Goal: Task Accomplishment & Management: Manage account settings

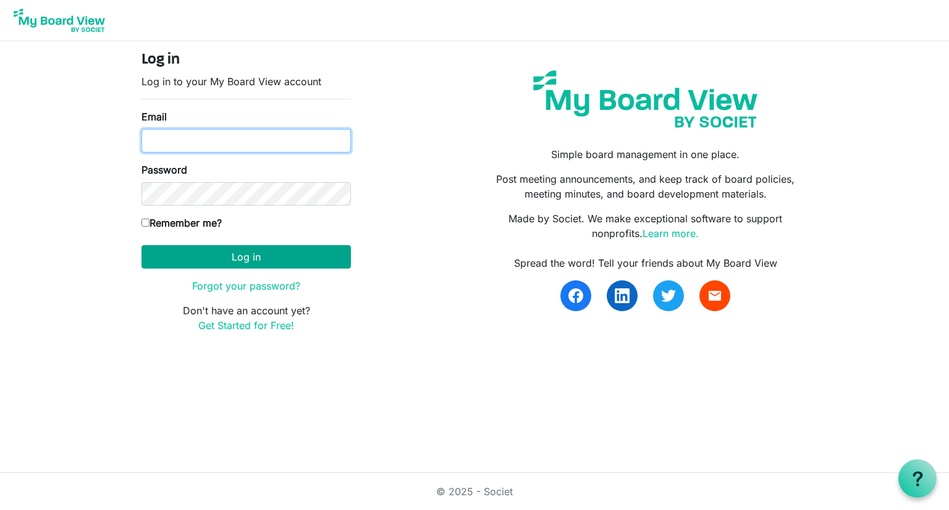
type input "Josh.williams@scouting.org"
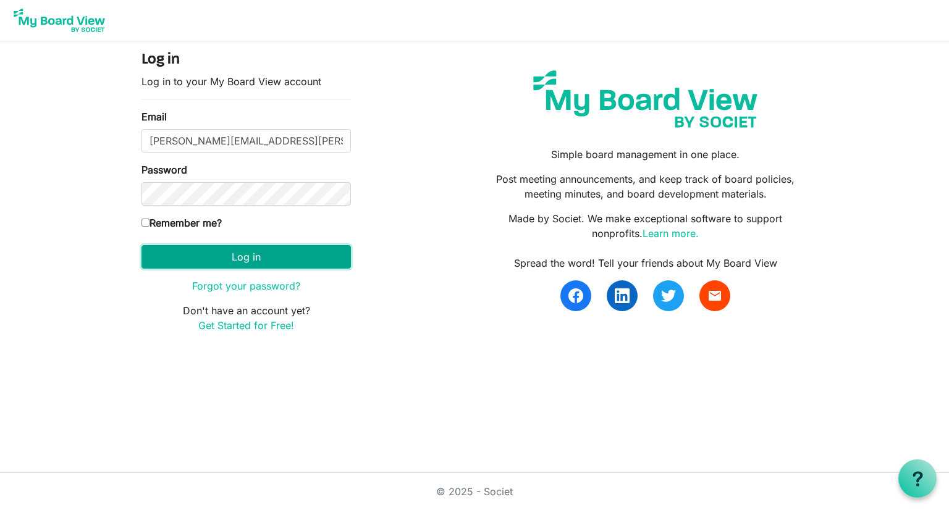
click at [260, 257] on button "Log in" at bounding box center [245, 256] width 209 height 23
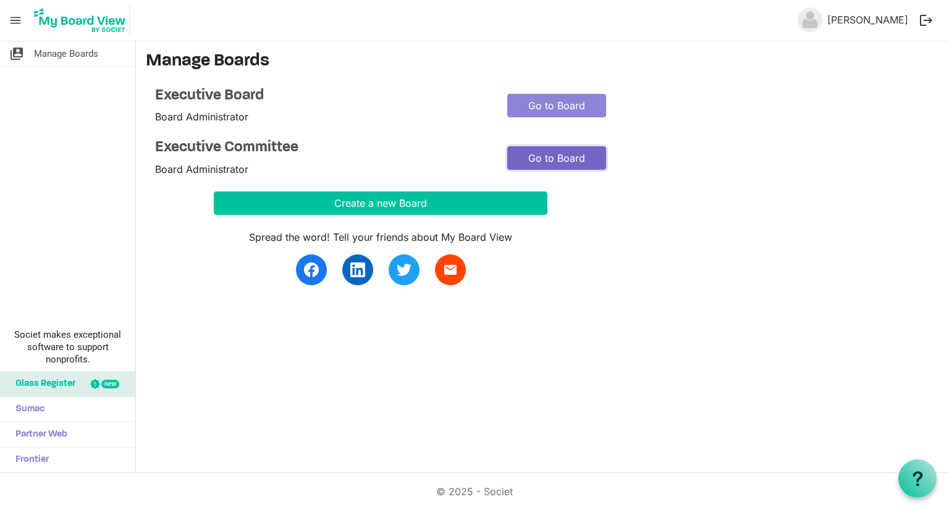
click at [578, 161] on link "Go to Board" at bounding box center [556, 157] width 99 height 23
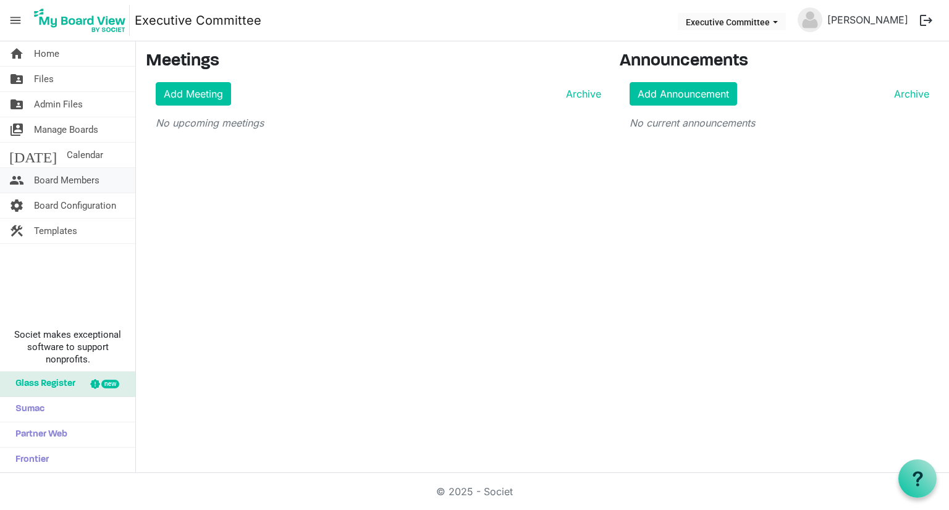
click at [58, 180] on span "Board Members" at bounding box center [66, 180] width 65 height 25
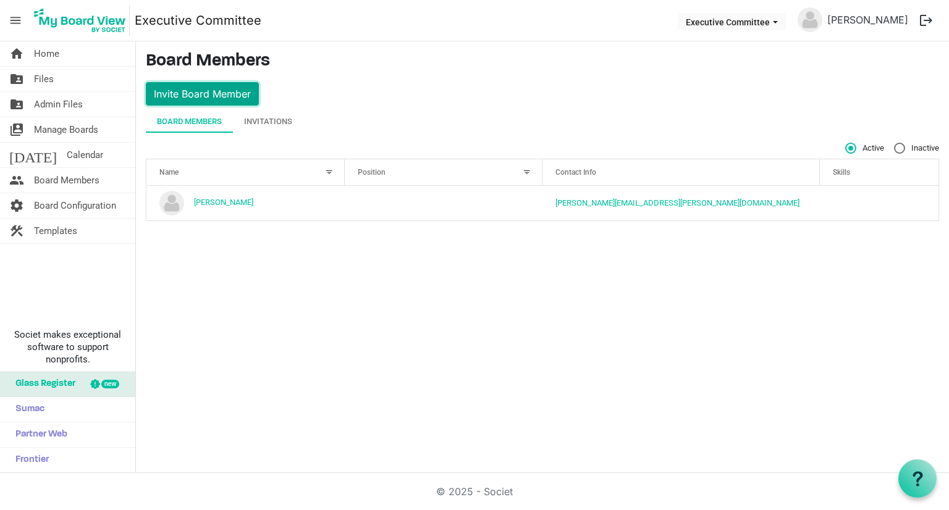
click at [190, 95] on button "Invite Board Member" at bounding box center [202, 93] width 113 height 23
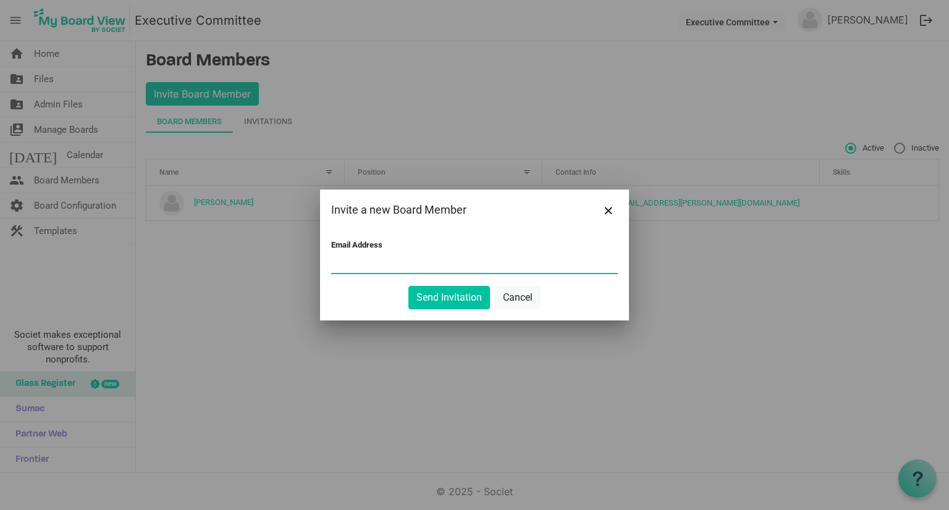
click at [395, 259] on input "Email Address" at bounding box center [474, 264] width 287 height 19
drag, startPoint x: 445, startPoint y: 301, endPoint x: 405, endPoint y: 305, distance: 39.8
click at [416, 322] on div "Invite a new Board Member Email Address Matt.hill@scouting.org Send Invitation …" at bounding box center [474, 255] width 949 height 510
click at [411, 261] on input "Matt.hill@scouting.org" at bounding box center [474, 264] width 287 height 19
click at [412, 261] on input "Matt.hill@scouting.org" at bounding box center [474, 264] width 287 height 19
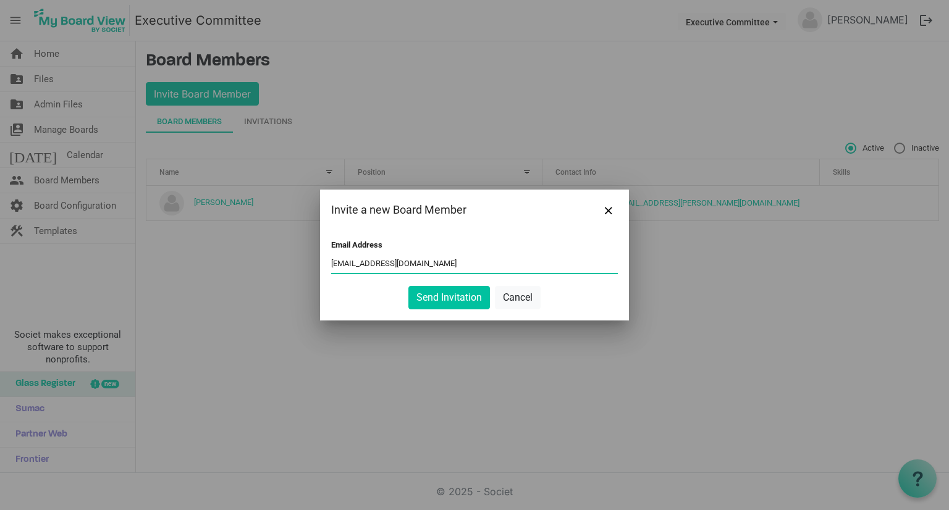
click at [437, 259] on input "Matt.hill@scouting.org" at bounding box center [474, 264] width 287 height 19
drag, startPoint x: 435, startPoint y: 263, endPoint x: 313, endPoint y: 255, distance: 122.0
click at [313, 255] on div "Invite a new Board Member Email Address Matt.hill@scouting.org Send Invitation …" at bounding box center [474, 255] width 949 height 510
click at [426, 263] on input "Matt.hill@scouting.org" at bounding box center [474, 264] width 287 height 19
drag, startPoint x: 426, startPoint y: 263, endPoint x: 330, endPoint y: 259, distance: 96.5
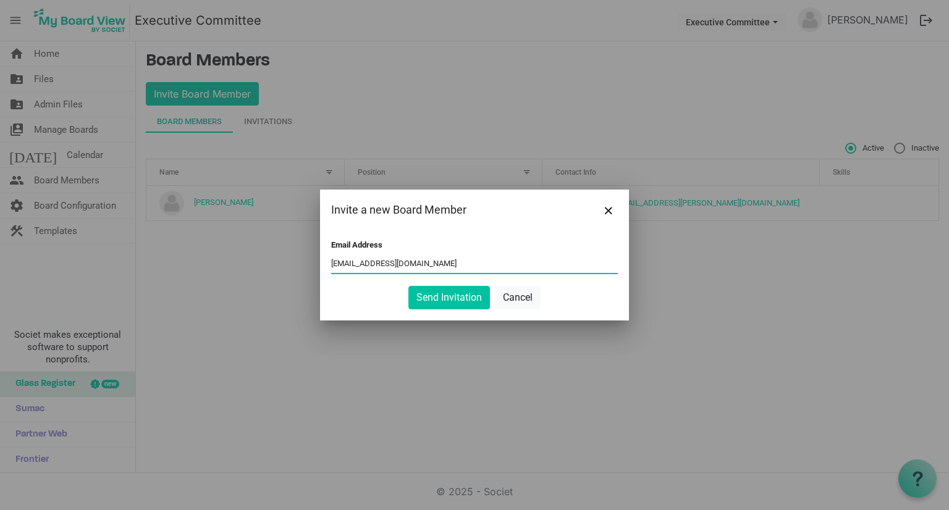
click at [330, 259] on div "Email Address Matt.hill@scouting.org Send Invitation Cancel" at bounding box center [474, 275] width 309 height 90
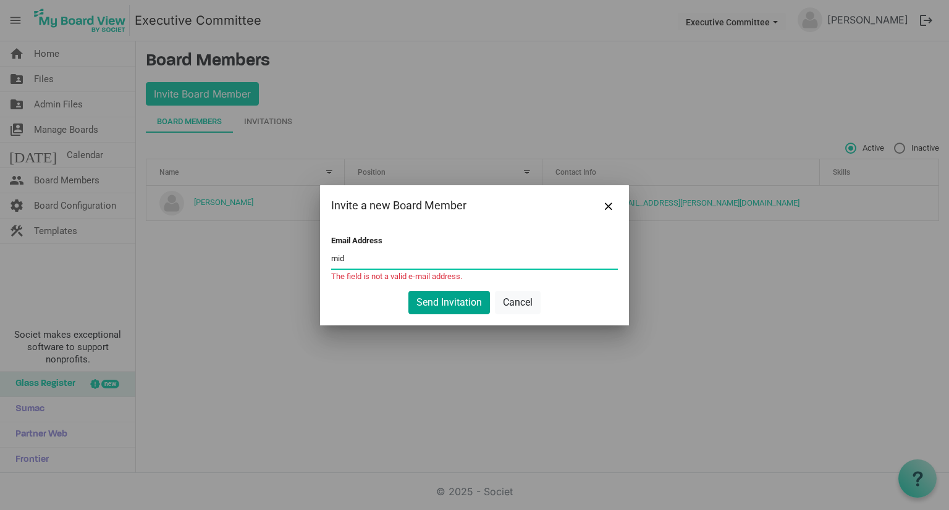
type input "midiowa.councilbsa@scouting.org"
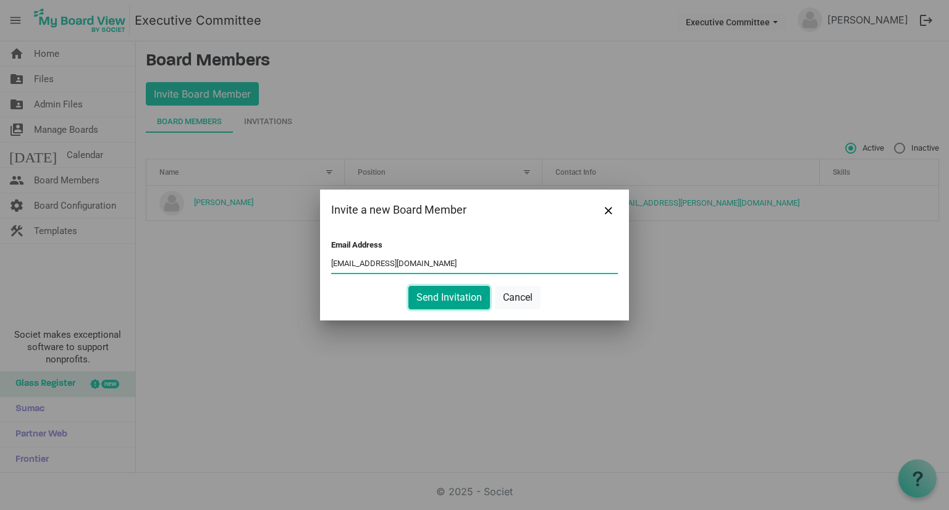
click at [432, 307] on button "Send Invitation" at bounding box center [449, 297] width 82 height 23
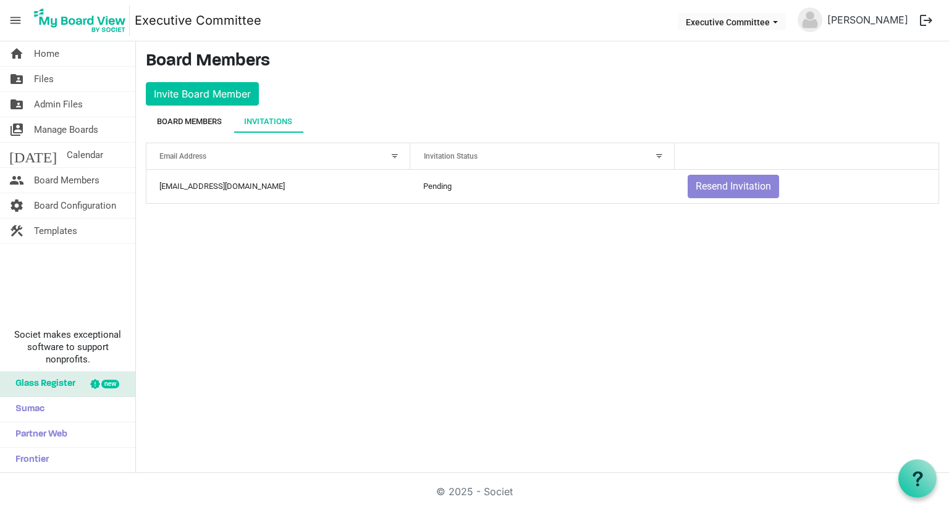
click at [181, 123] on div "Board Members" at bounding box center [189, 122] width 65 height 12
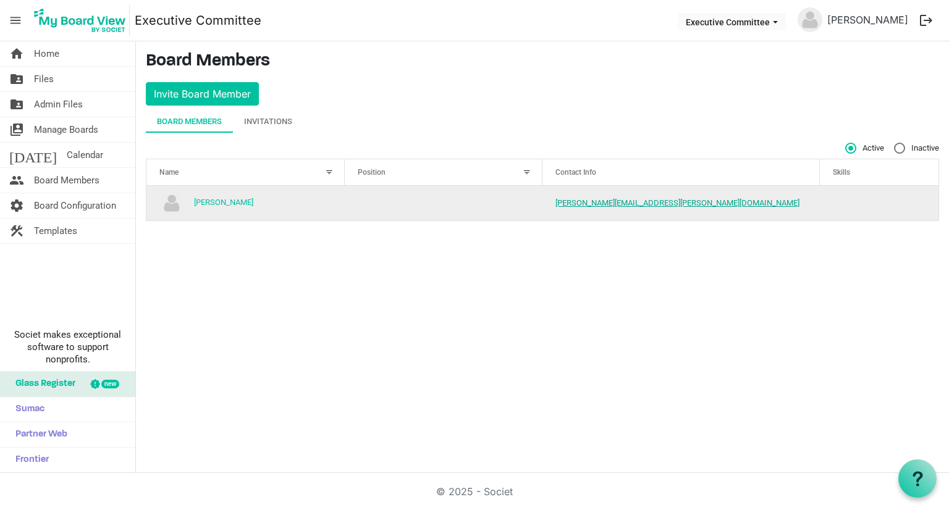
click at [589, 205] on link "[PERSON_NAME][EMAIL_ADDRESS][PERSON_NAME][DOMAIN_NAME]" at bounding box center [677, 202] width 244 height 9
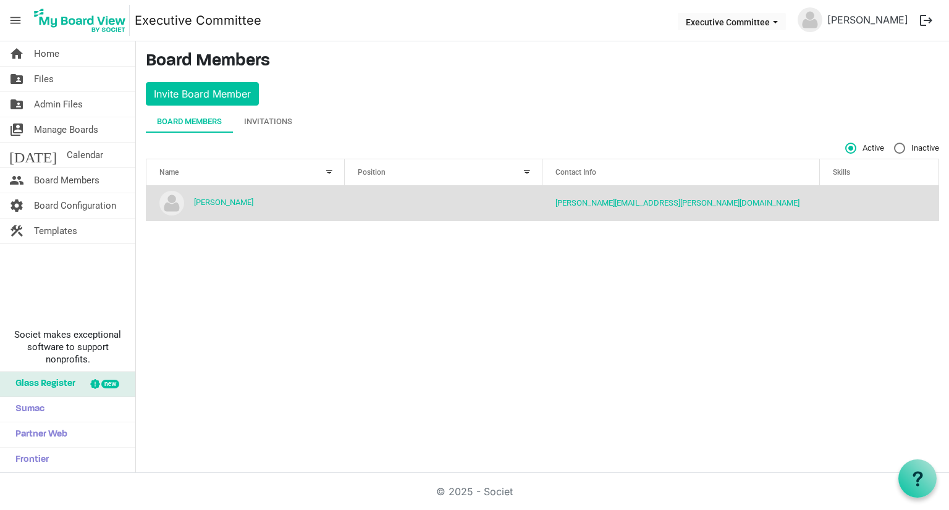
click at [648, 334] on div "home Home folder_shared Files folder_shared Admin Files switch_account Manage B…" at bounding box center [474, 257] width 949 height 432
click at [40, 52] on span "Home" at bounding box center [46, 53] width 25 height 25
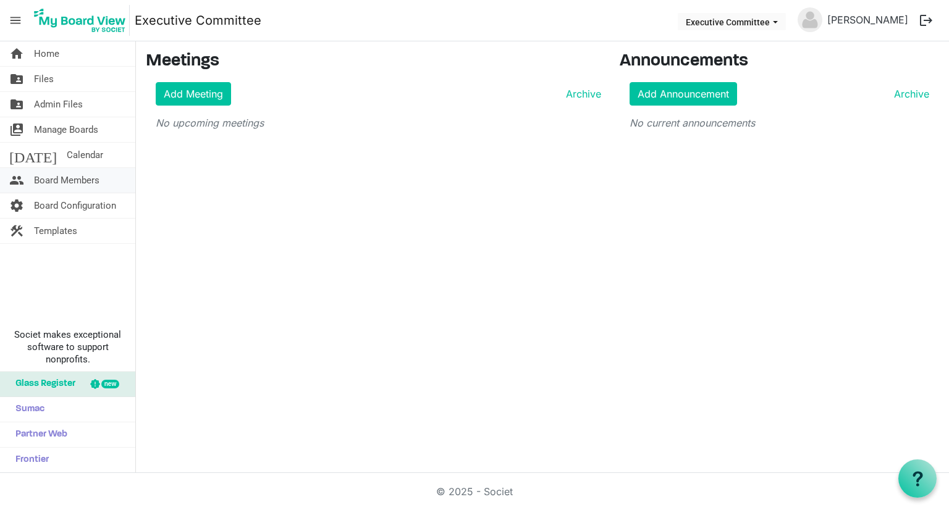
click at [42, 179] on span "Board Members" at bounding box center [66, 180] width 65 height 25
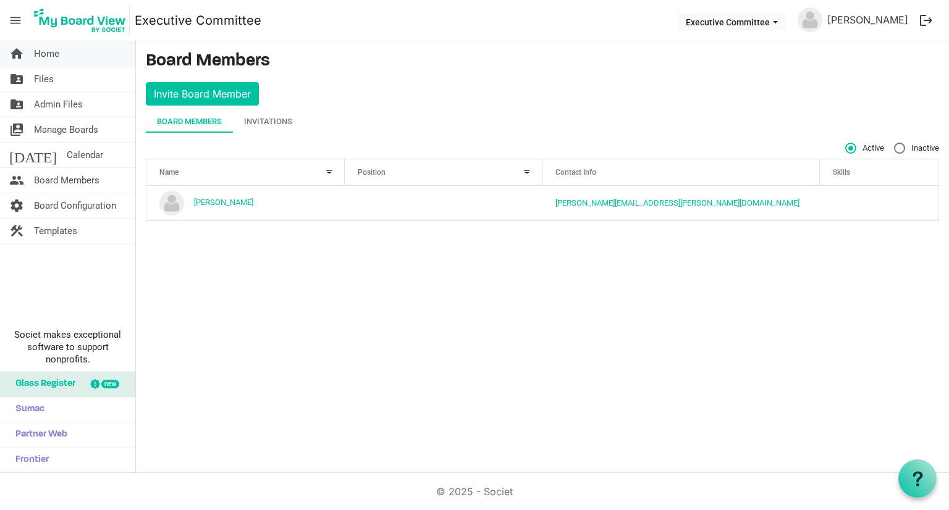
click at [37, 51] on span "Home" at bounding box center [46, 53] width 25 height 25
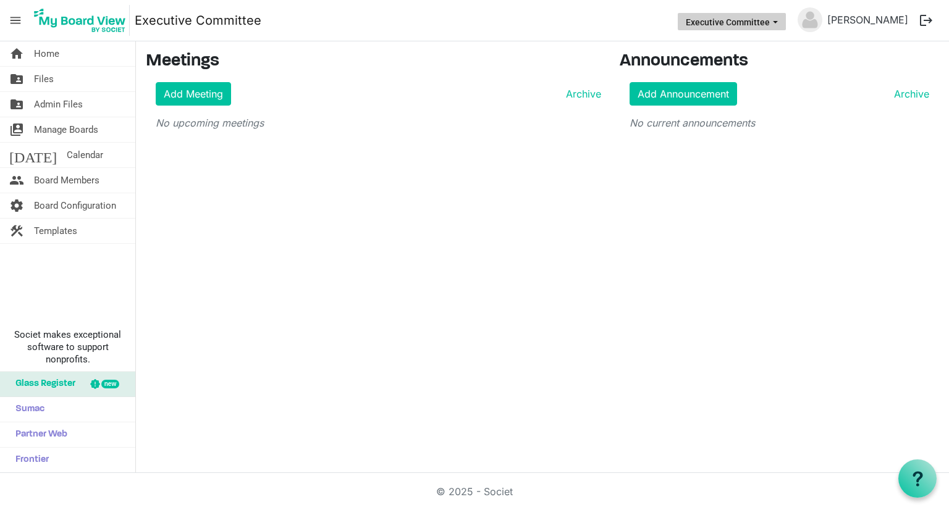
click at [780, 14] on button "Executive Committee" at bounding box center [732, 21] width 108 height 17
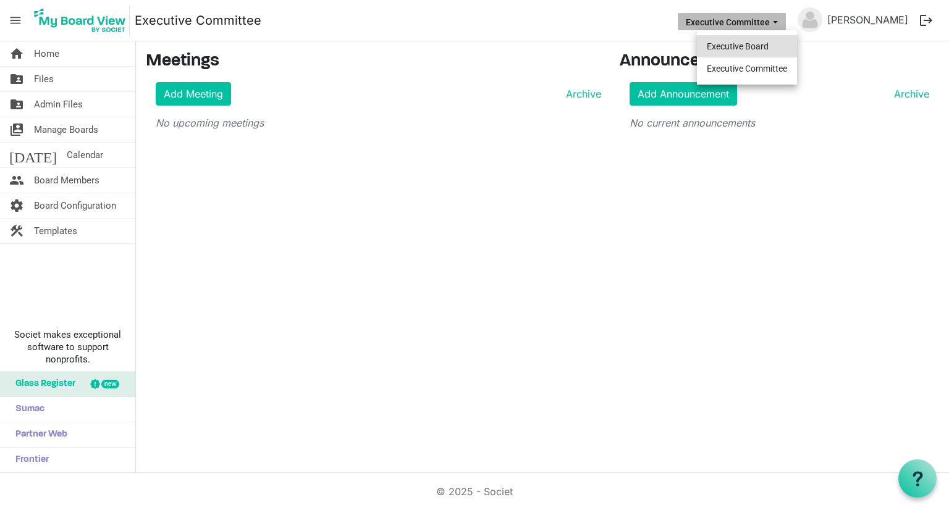
click at [759, 49] on li "Executive Board" at bounding box center [747, 46] width 100 height 22
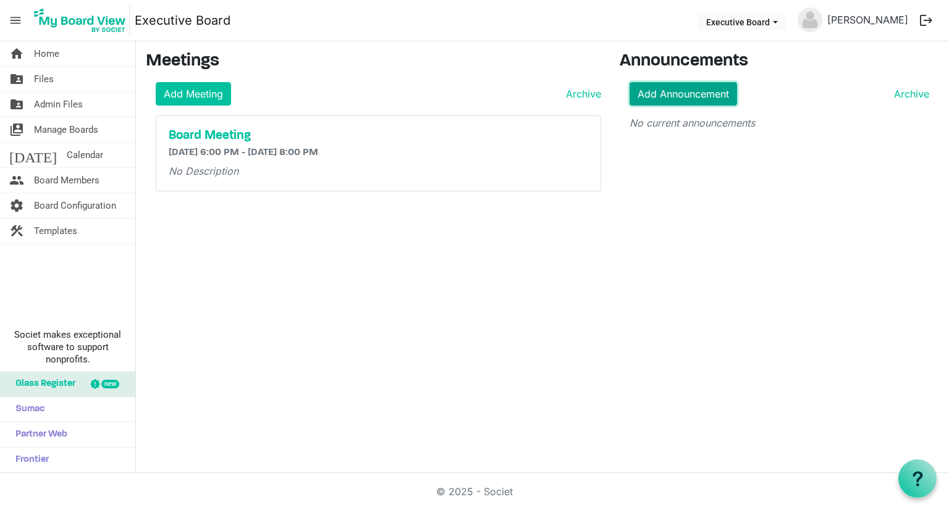
click at [712, 90] on link "Add Announcement" at bounding box center [684, 93] width 108 height 23
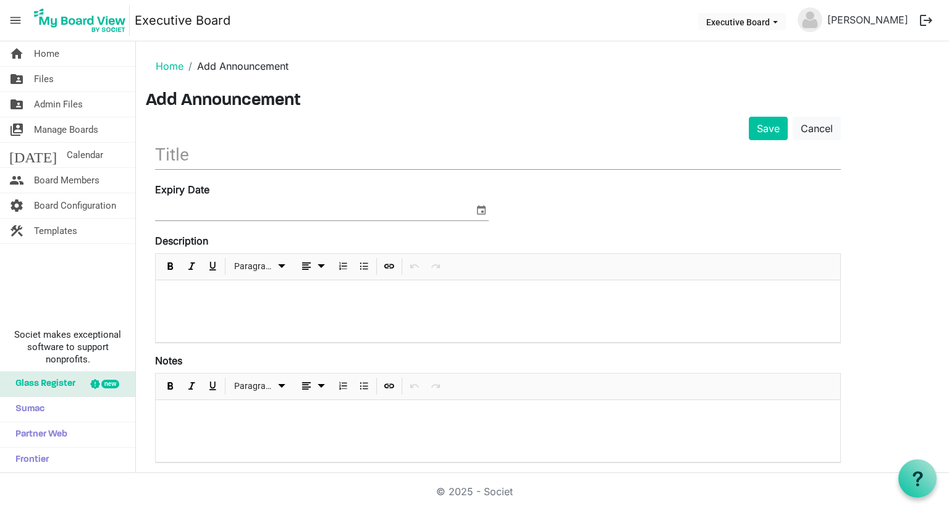
click at [244, 160] on input "text" at bounding box center [498, 154] width 686 height 29
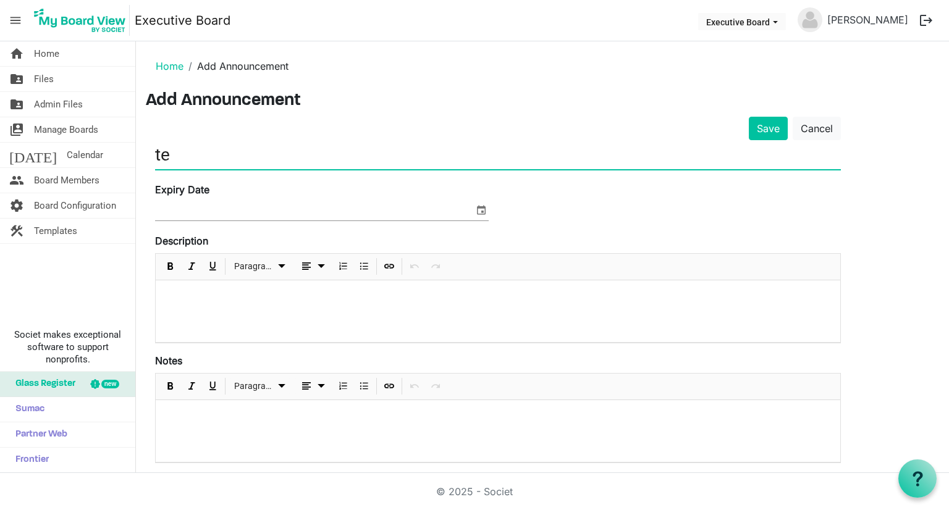
type input "t"
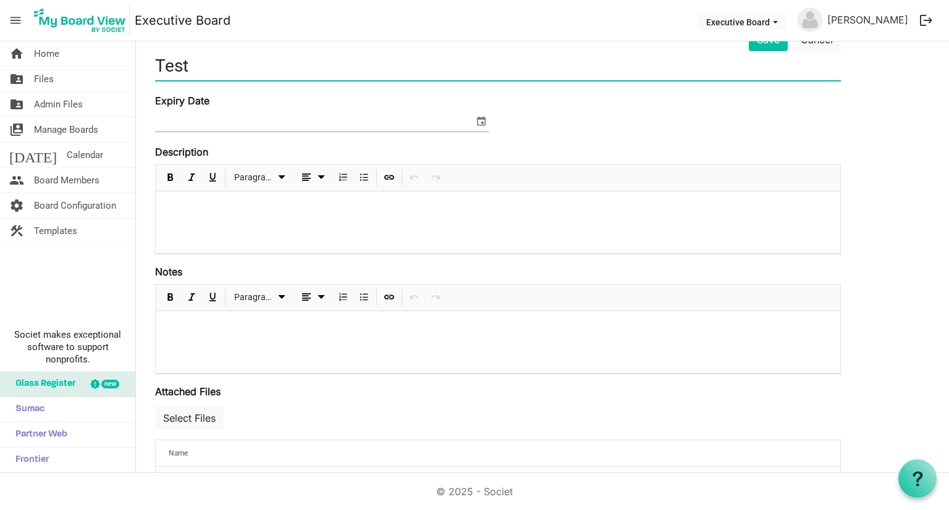
scroll to position [63, 0]
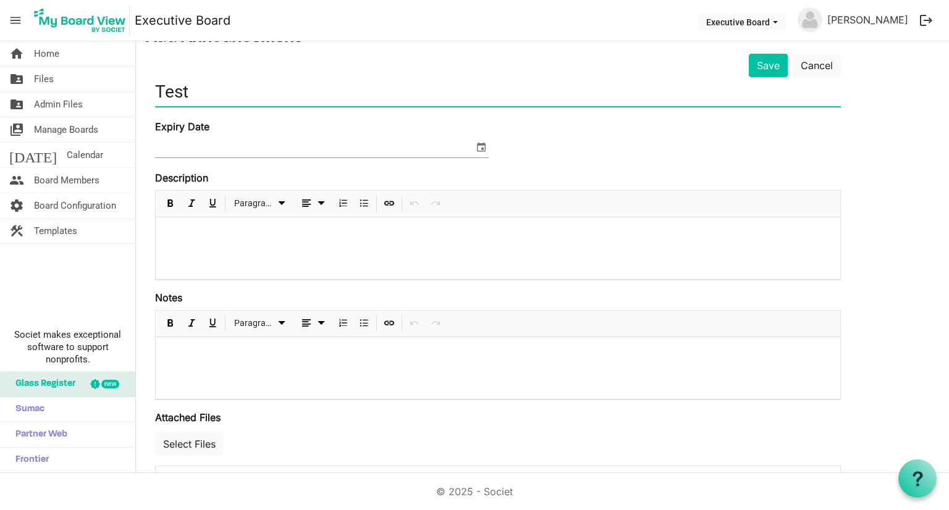
type input "Test"
click at [484, 146] on span "select" at bounding box center [481, 147] width 15 height 16
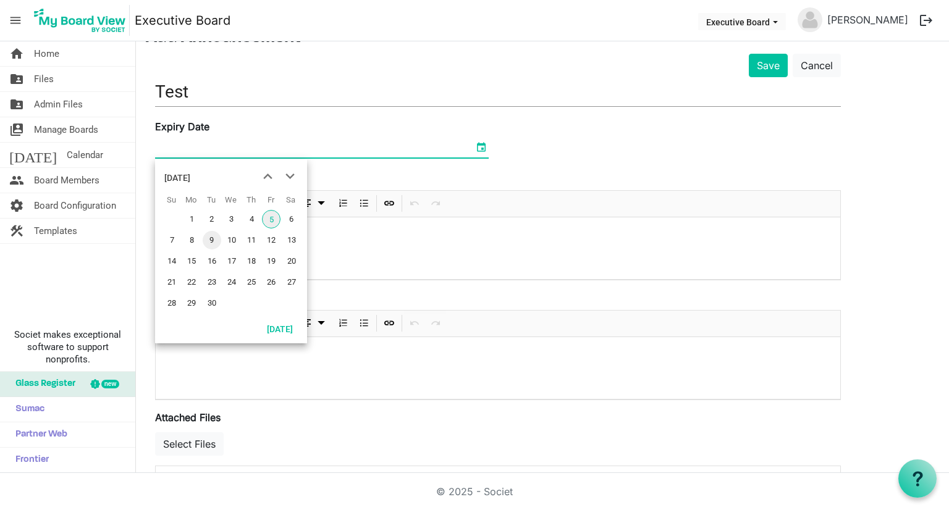
click at [215, 244] on span "9" at bounding box center [212, 240] width 19 height 19
type input "9/9/2025"
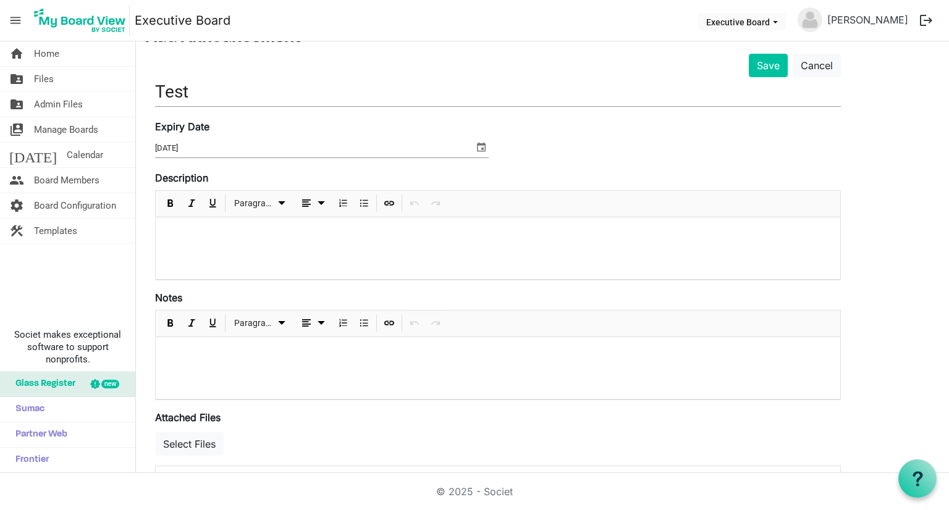
click at [232, 227] on p at bounding box center [498, 233] width 665 height 13
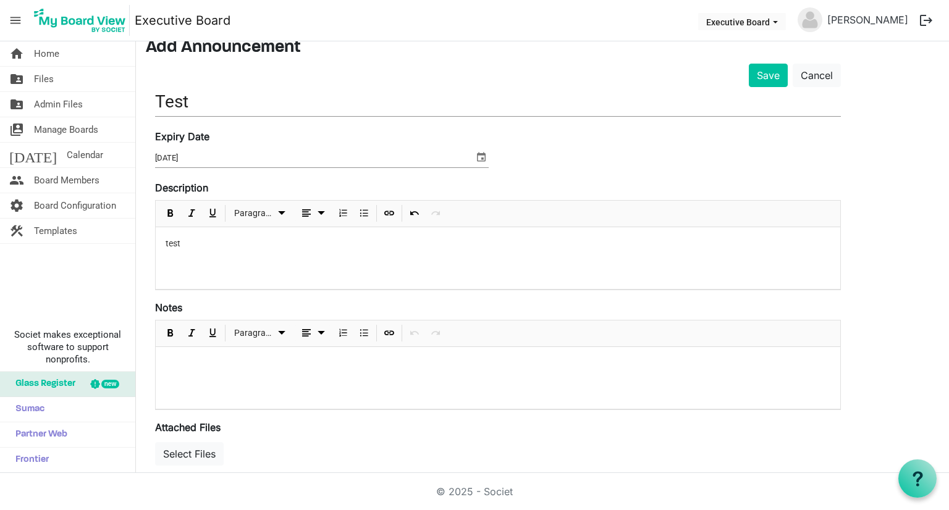
scroll to position [0, 0]
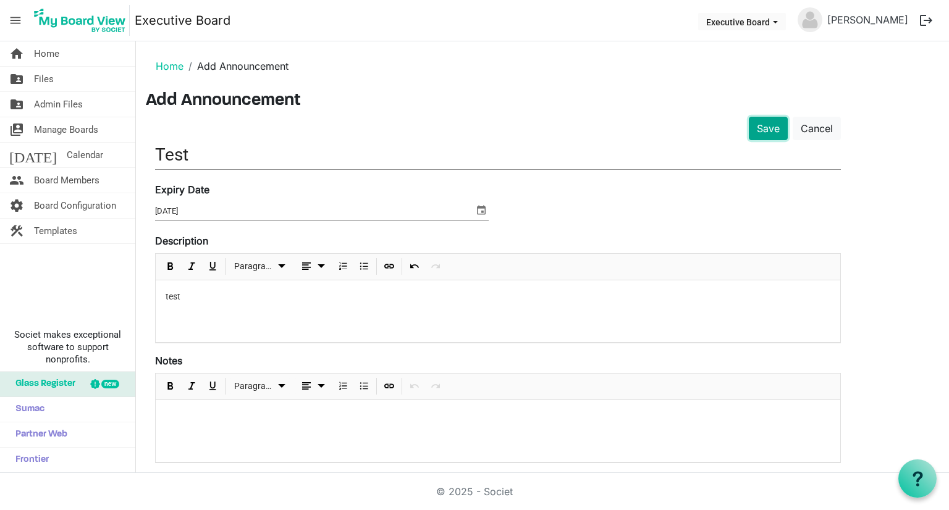
click at [769, 129] on button "Save" at bounding box center [768, 128] width 39 height 23
click at [764, 125] on button "Save" at bounding box center [768, 128] width 39 height 23
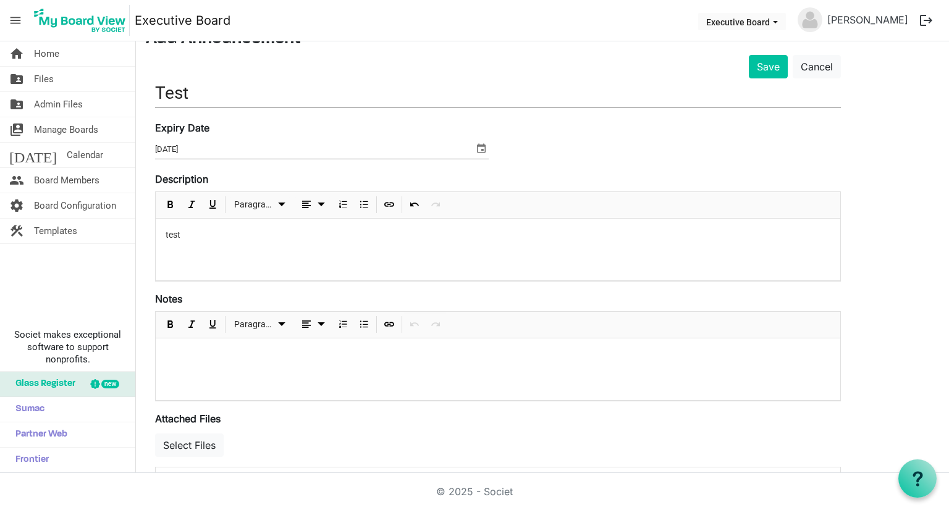
scroll to position [125, 0]
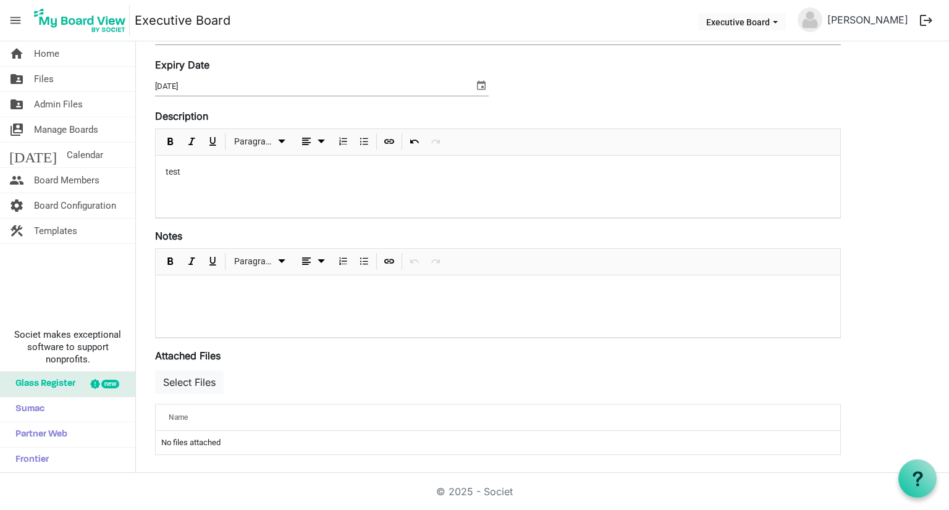
click at [435, 295] on p at bounding box center [498, 291] width 665 height 13
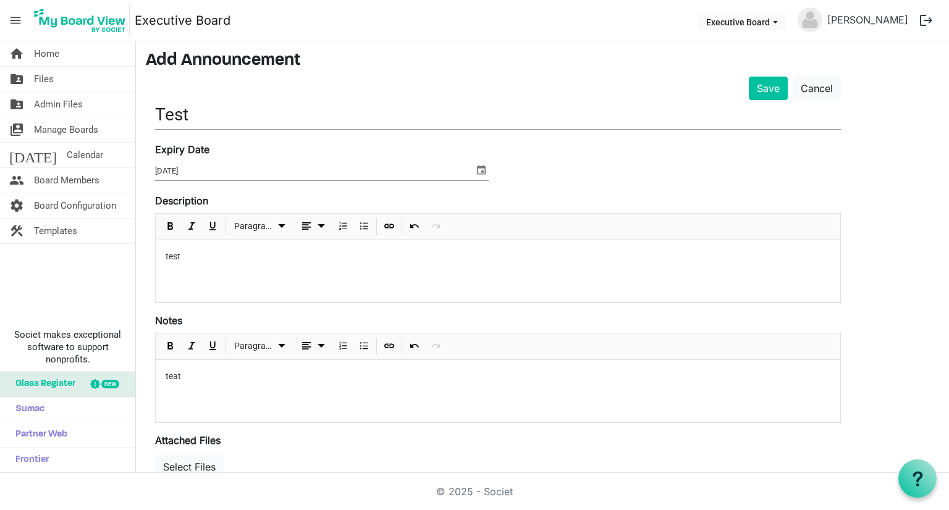
scroll to position [0, 0]
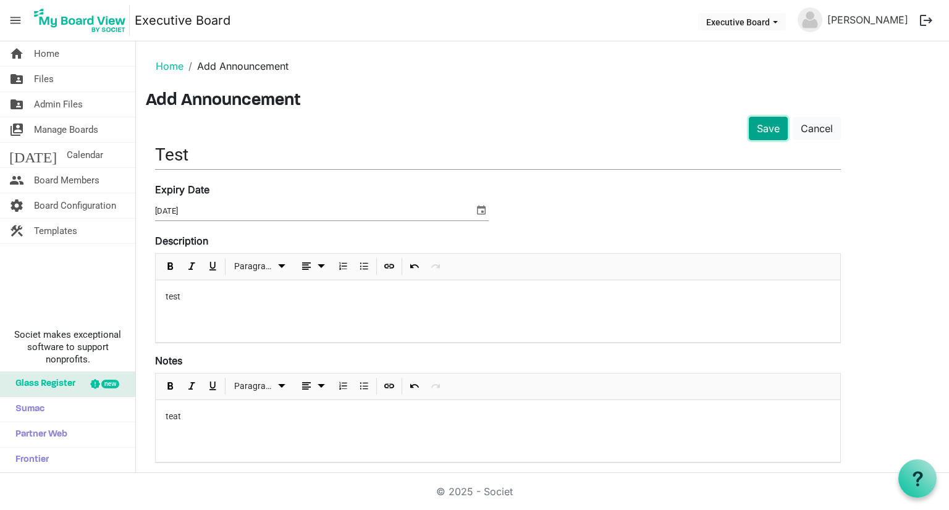
click at [774, 134] on button "Save" at bounding box center [768, 128] width 39 height 23
click at [766, 127] on button "Save" at bounding box center [768, 128] width 39 height 23
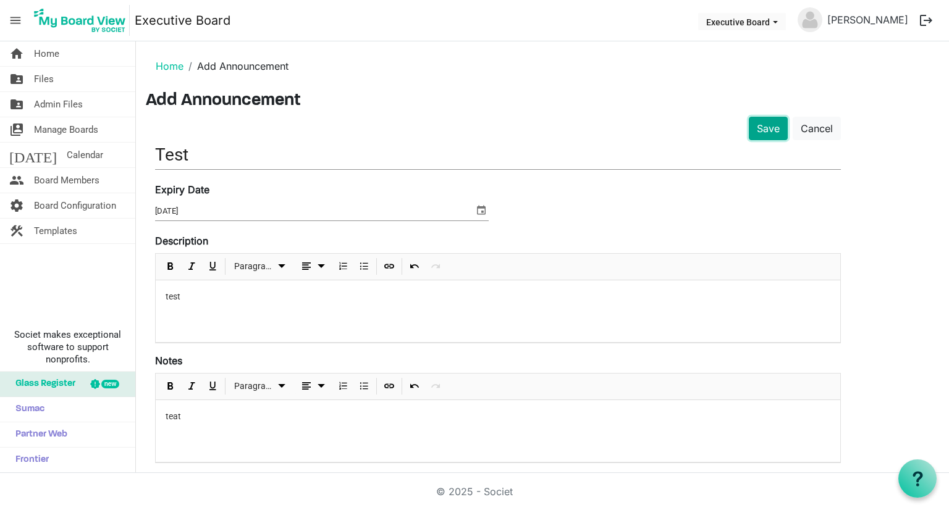
click at [766, 127] on button "Save" at bounding box center [768, 128] width 39 height 23
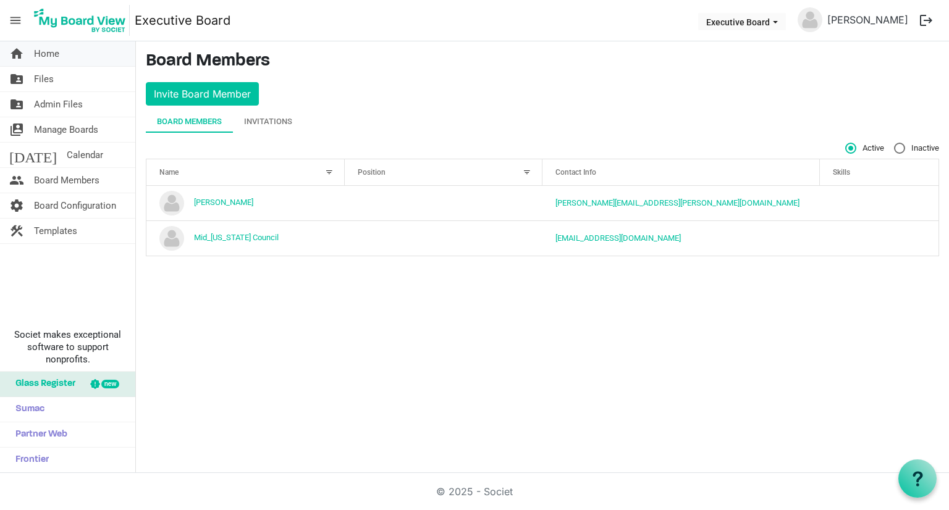
click at [26, 55] on link "home Home" at bounding box center [67, 53] width 135 height 25
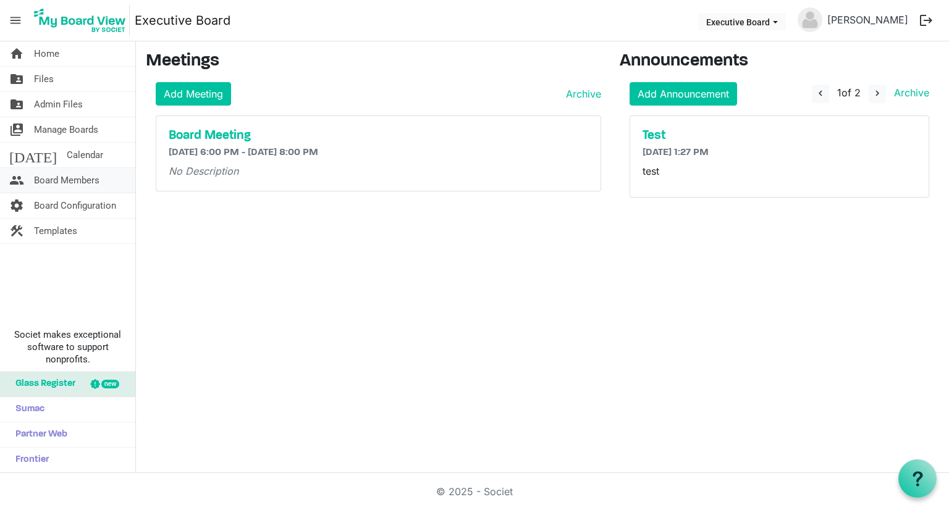
click at [52, 184] on span "Board Members" at bounding box center [66, 180] width 65 height 25
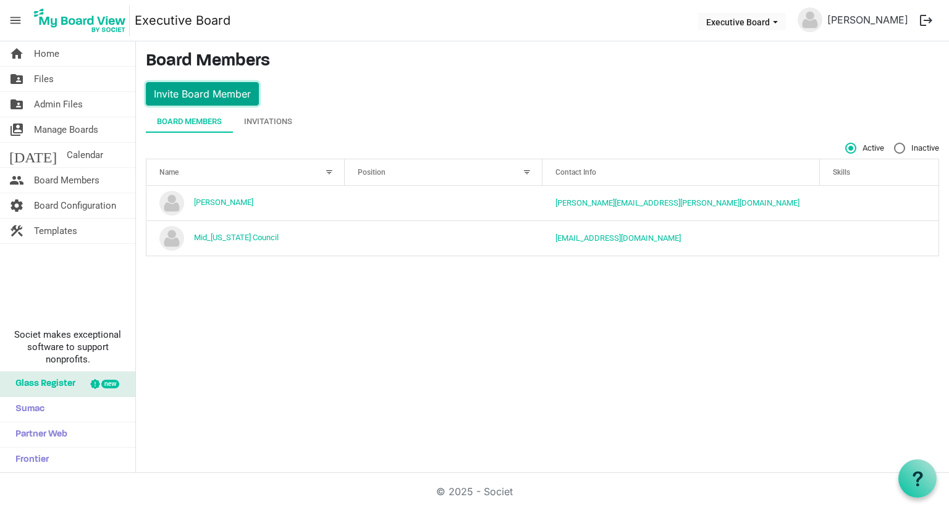
click at [235, 95] on button "Invite Board Member" at bounding box center [202, 93] width 113 height 23
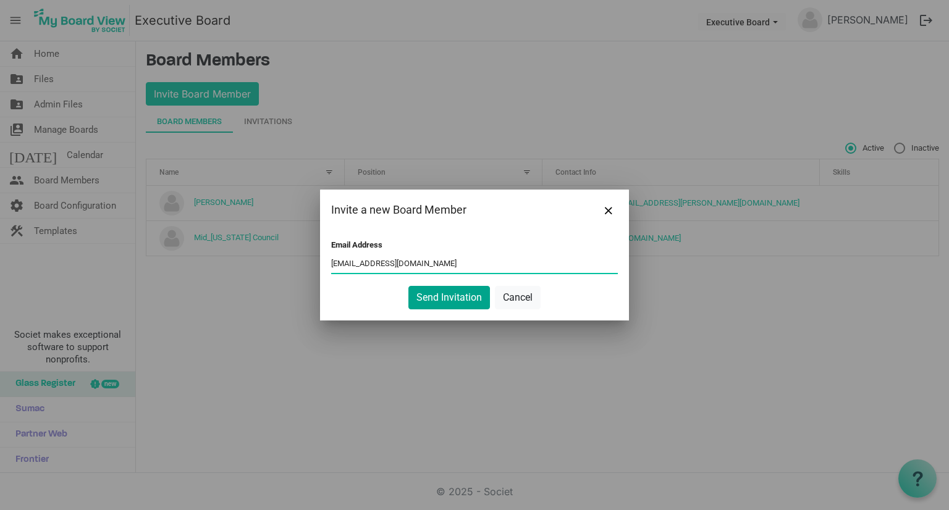
type input "[EMAIL_ADDRESS][DOMAIN_NAME]"
click at [467, 297] on button "Send Invitation" at bounding box center [449, 297] width 82 height 23
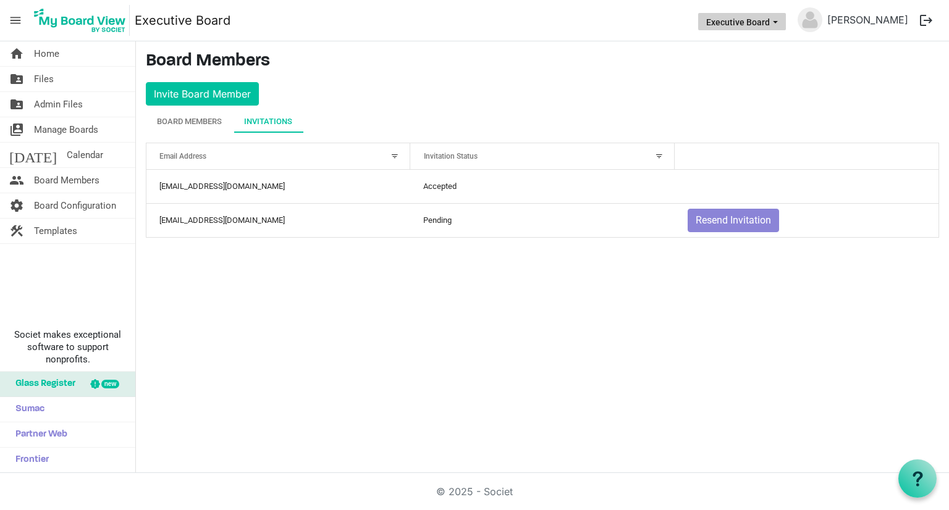
click at [781, 22] on span "Executive Board dropdownbutton" at bounding box center [775, 22] width 11 height 5
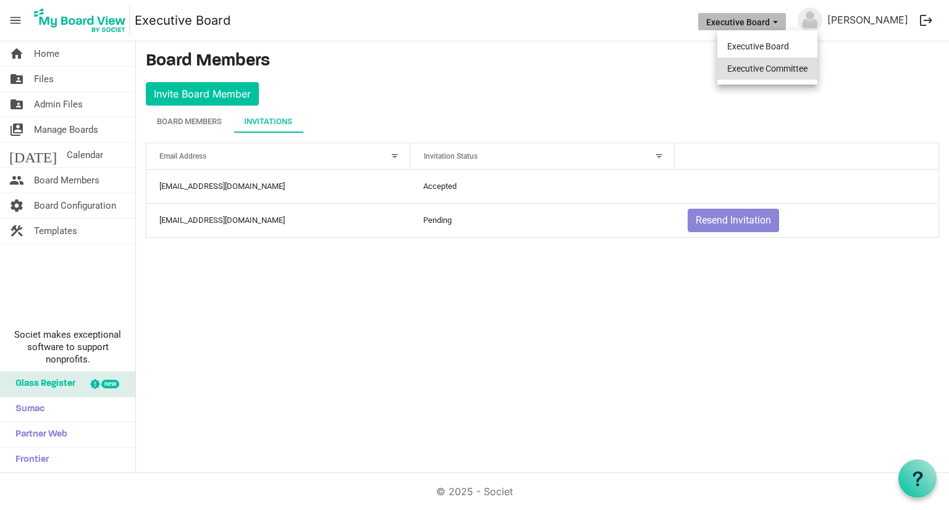
click at [779, 67] on li "Executive Committee" at bounding box center [767, 68] width 100 height 22
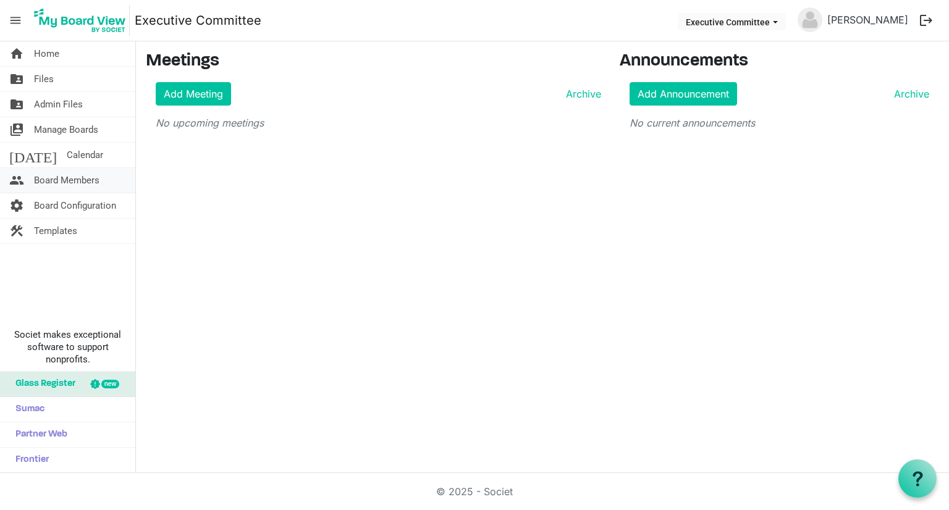
click at [74, 185] on span "Board Members" at bounding box center [66, 180] width 65 height 25
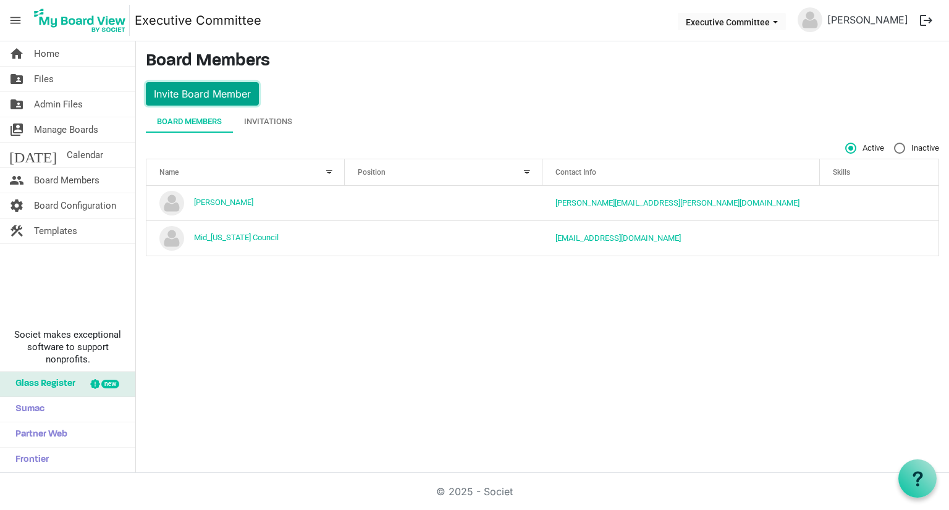
click at [230, 90] on button "Invite Board Member" at bounding box center [202, 93] width 113 height 23
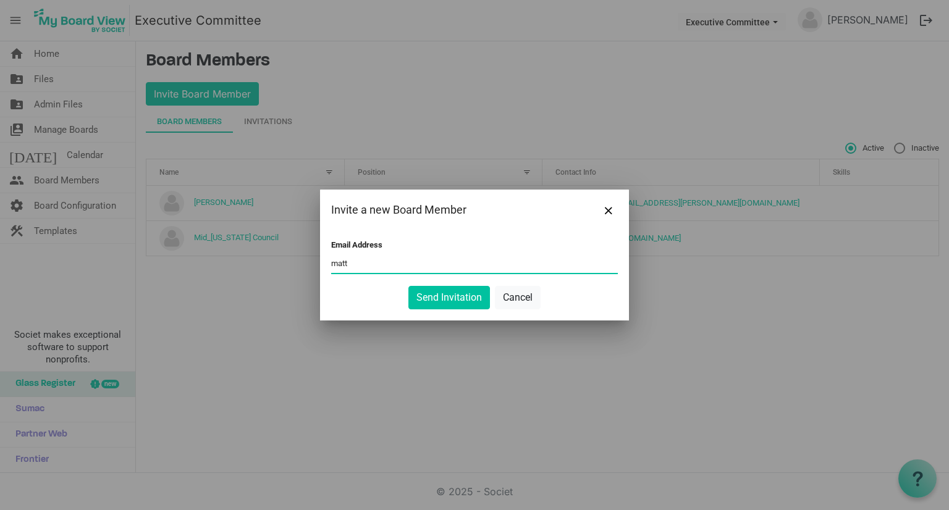
type input "matt.hill@scouting.org"
click at [455, 301] on button "Send Invitation" at bounding box center [449, 297] width 82 height 23
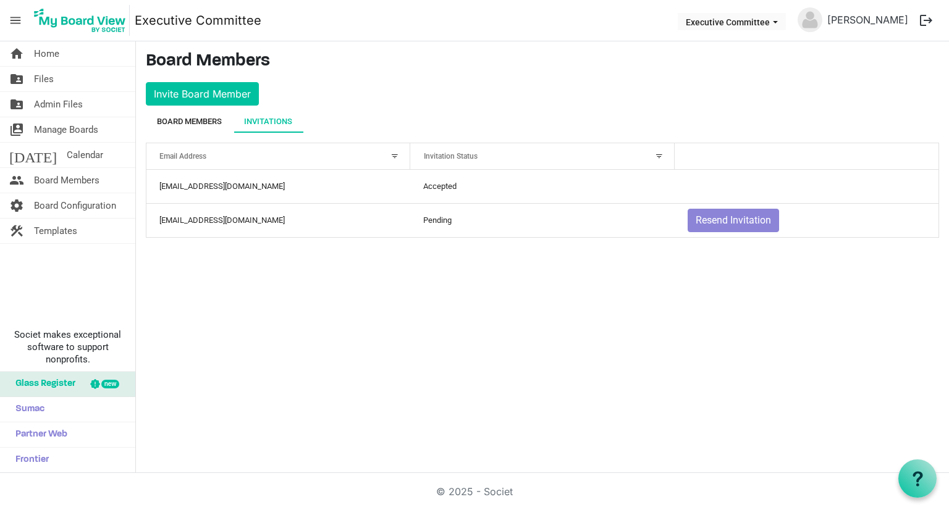
click at [187, 126] on div "Board Members" at bounding box center [189, 122] width 65 height 12
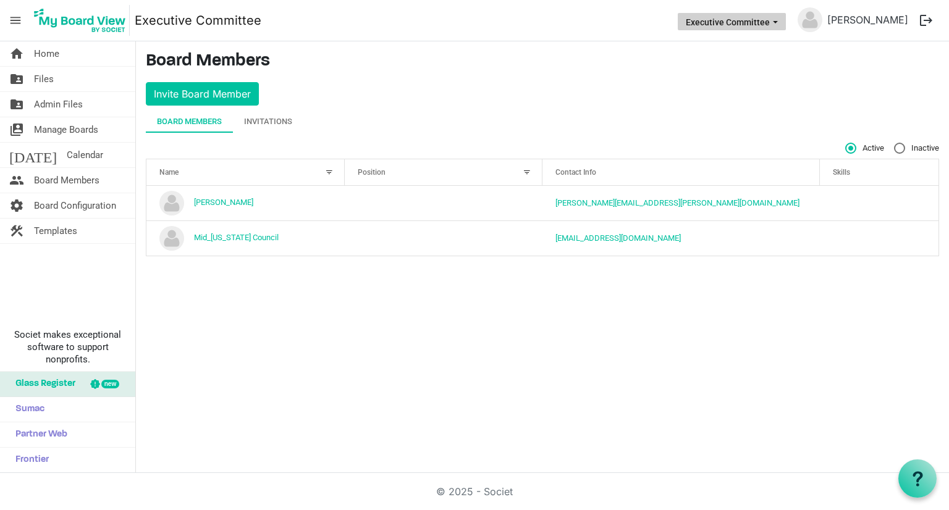
click at [730, 24] on button "Executive Committee" at bounding box center [732, 21] width 108 height 17
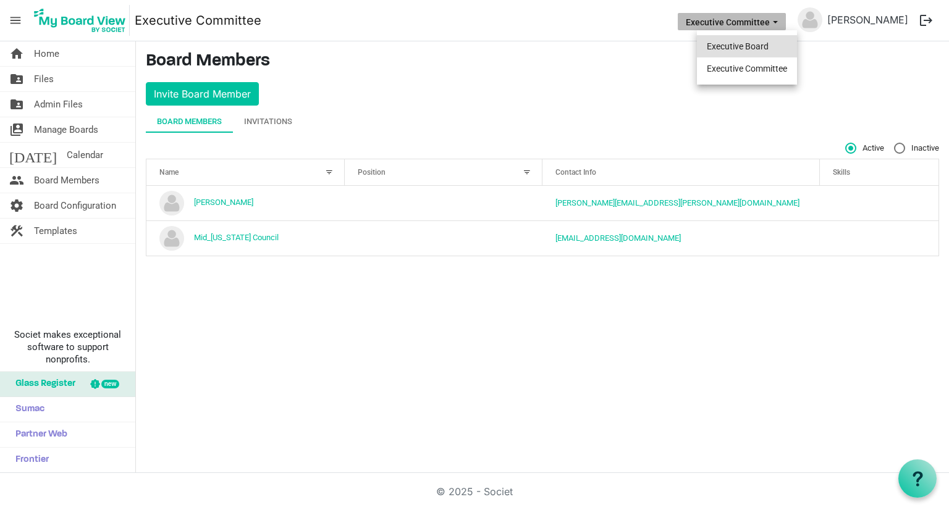
click at [730, 50] on li "Executive Board" at bounding box center [747, 46] width 100 height 22
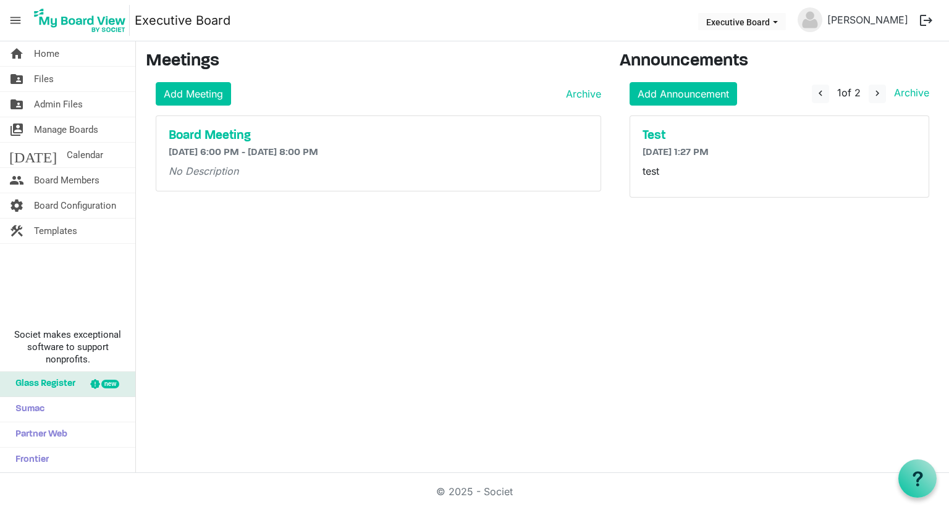
click at [882, 126] on div "Test [DATE] 1:27 PM test" at bounding box center [779, 156] width 299 height 81
click at [658, 135] on h5 "Test" at bounding box center [780, 136] width 274 height 15
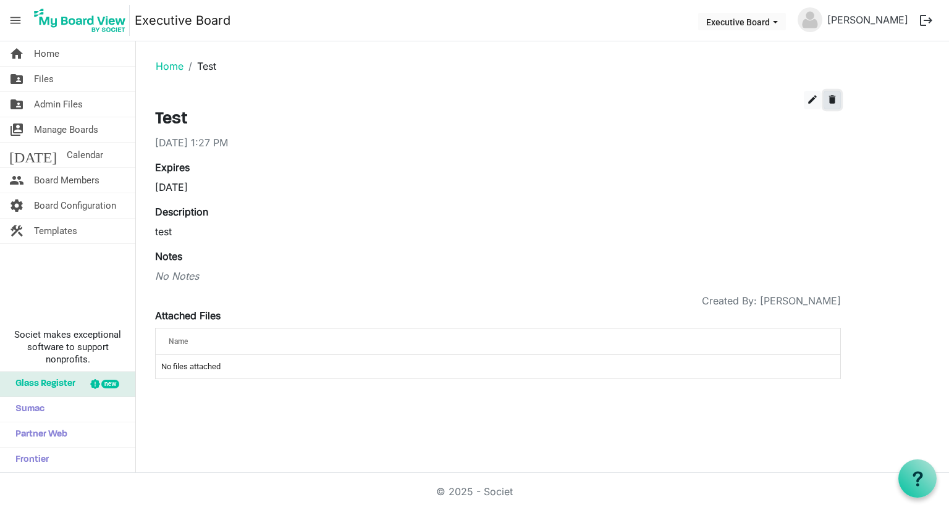
click at [833, 99] on span "delete" at bounding box center [832, 99] width 11 height 11
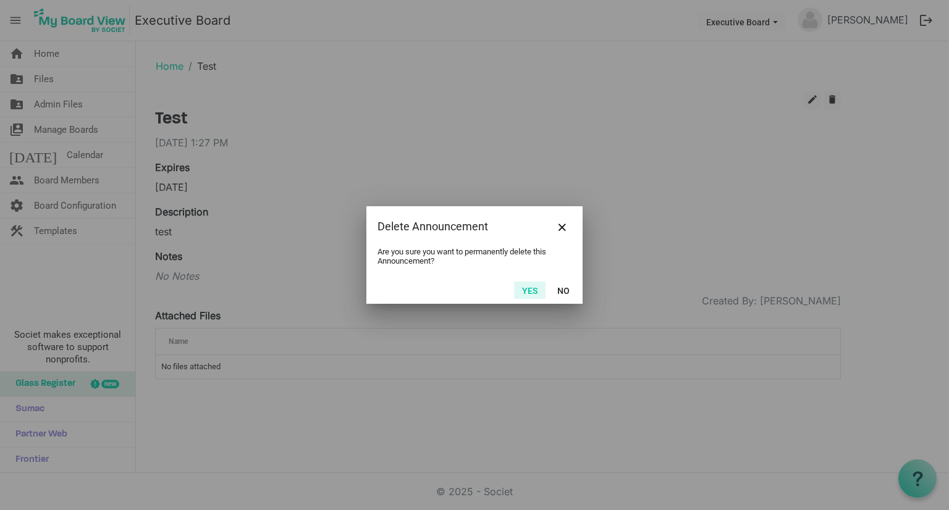
click at [539, 295] on button "Yes" at bounding box center [530, 290] width 32 height 17
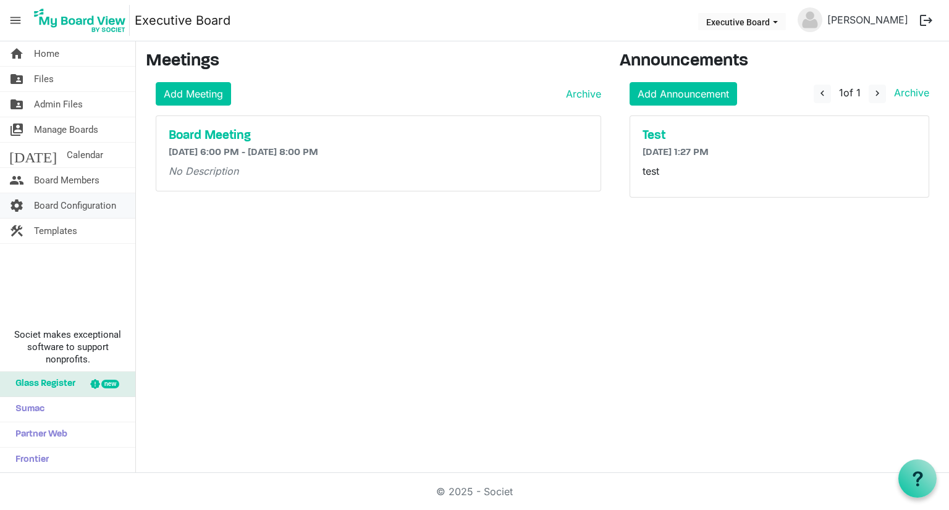
click at [57, 206] on span "Board Configuration" at bounding box center [75, 205] width 82 height 25
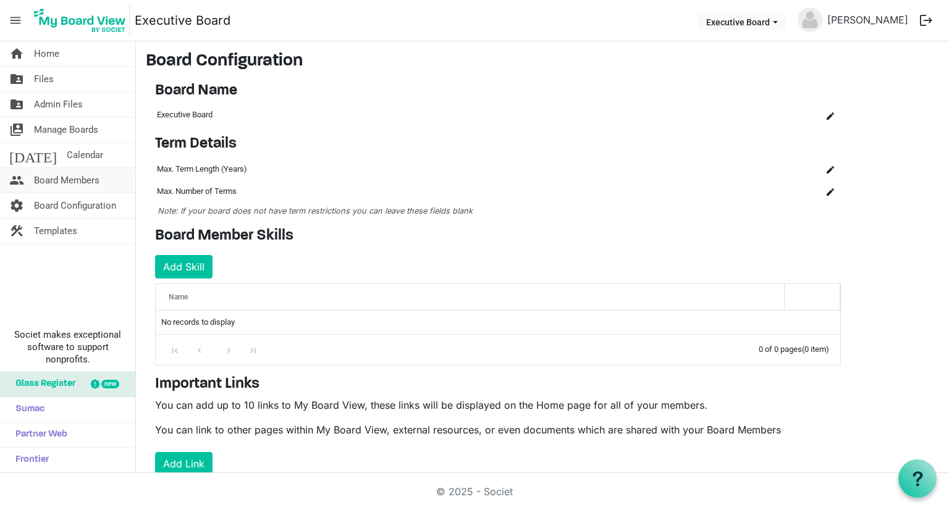
click at [61, 184] on span "Board Members" at bounding box center [66, 180] width 65 height 25
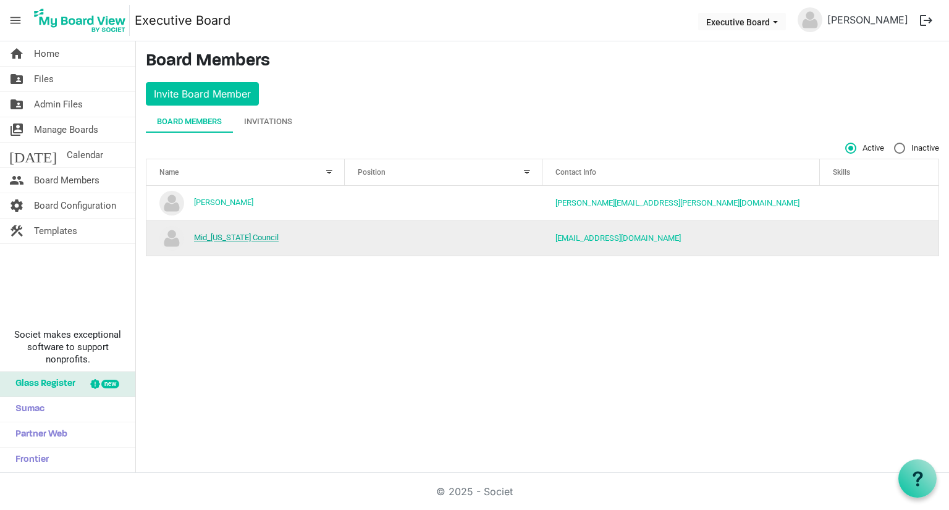
click at [235, 237] on link "Mid_iowa Council" at bounding box center [236, 237] width 85 height 9
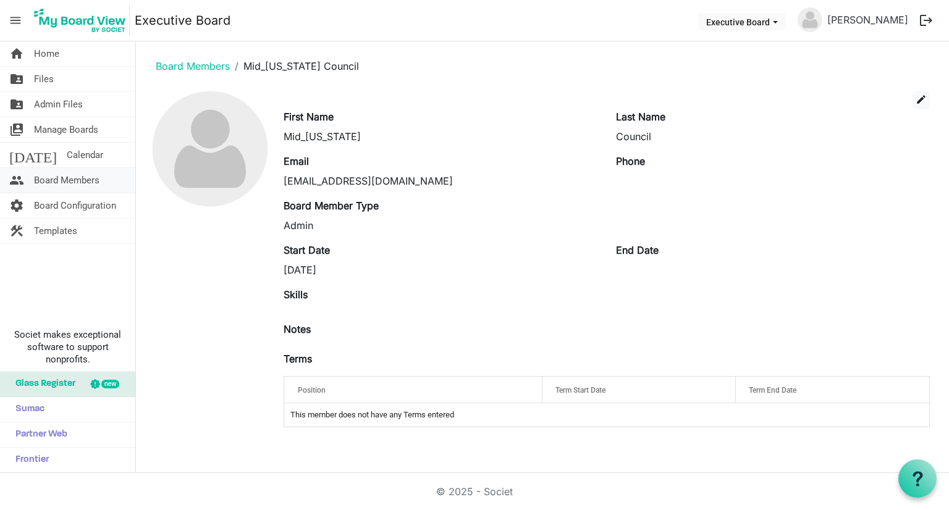
click at [53, 175] on span "Board Members" at bounding box center [66, 180] width 65 height 25
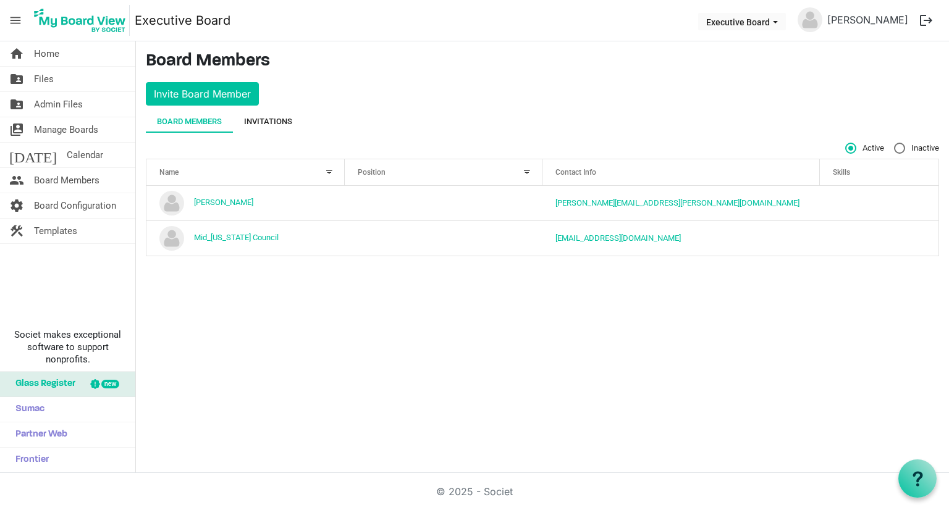
click at [288, 126] on div "Invitations" at bounding box center [268, 122] width 48 height 12
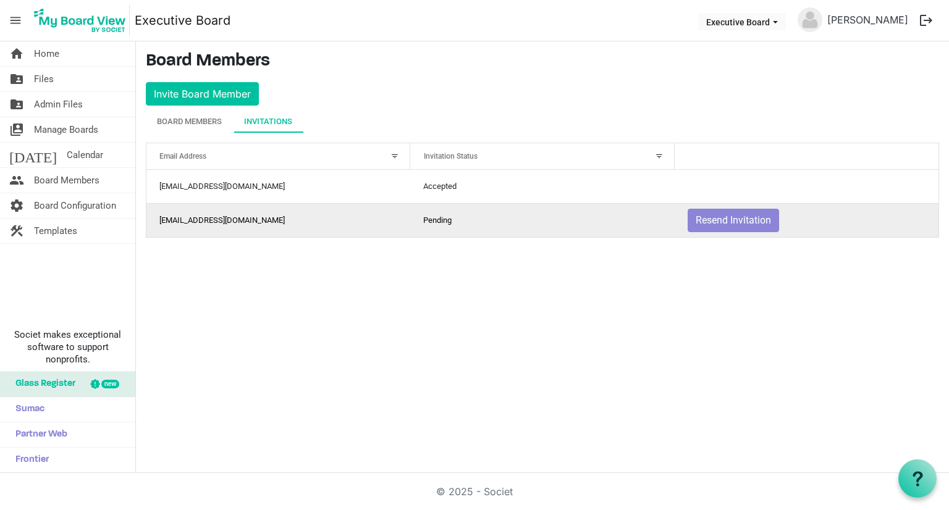
click at [195, 223] on td "matt.hill@scouting.org" at bounding box center [278, 220] width 264 height 34
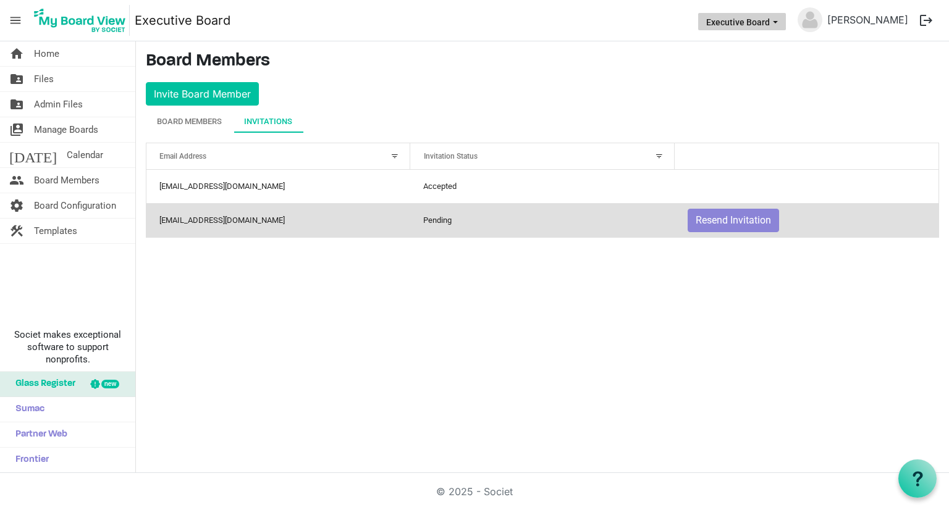
click at [762, 14] on button "Executive Board" at bounding box center [742, 21] width 88 height 17
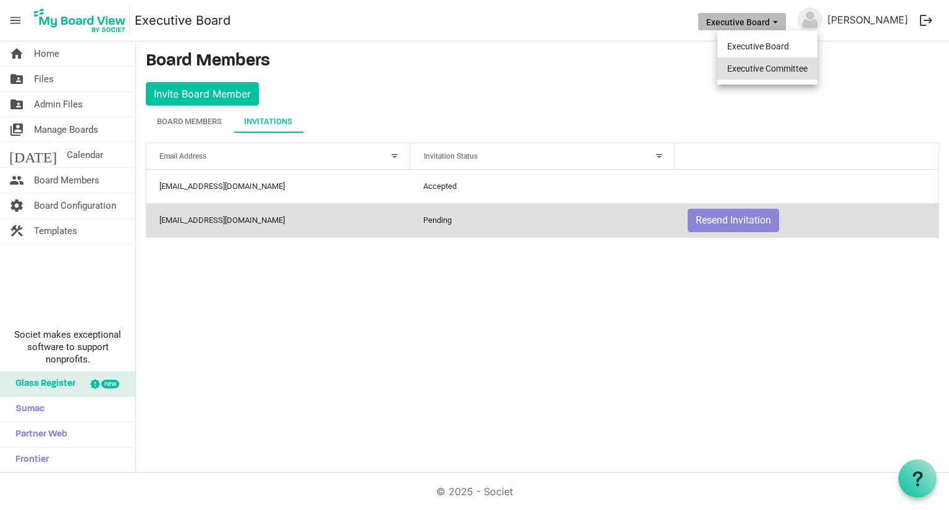
click at [764, 66] on li "Executive Committee" at bounding box center [767, 68] width 100 height 22
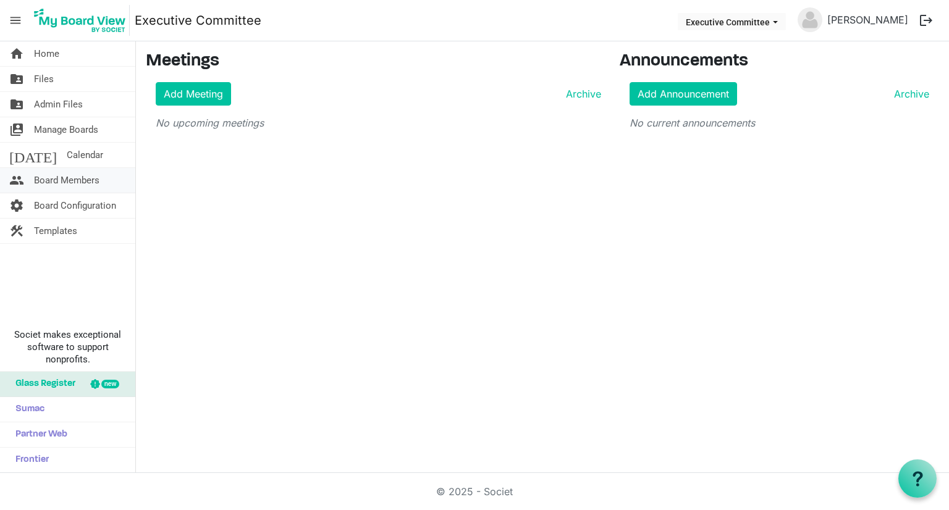
click at [59, 180] on span "Board Members" at bounding box center [66, 180] width 65 height 25
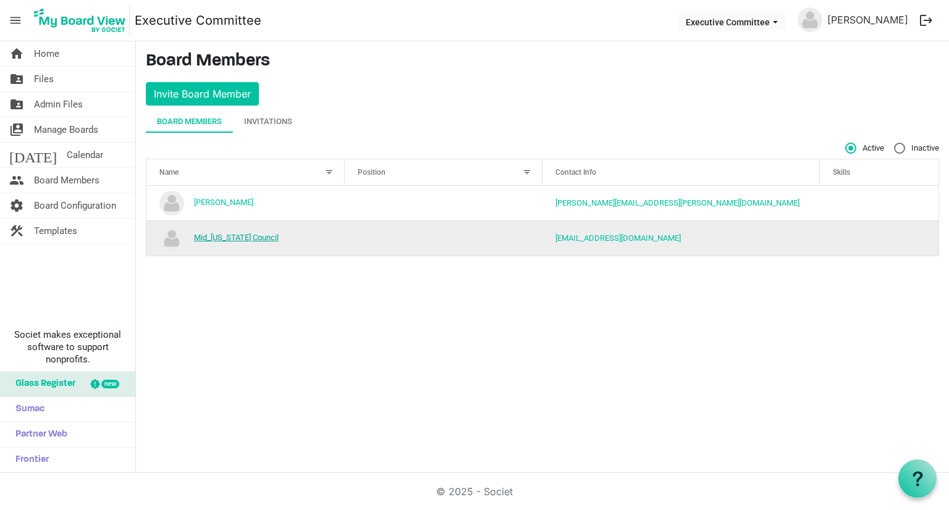
click at [251, 239] on link "Mid_[US_STATE] Council" at bounding box center [236, 237] width 85 height 9
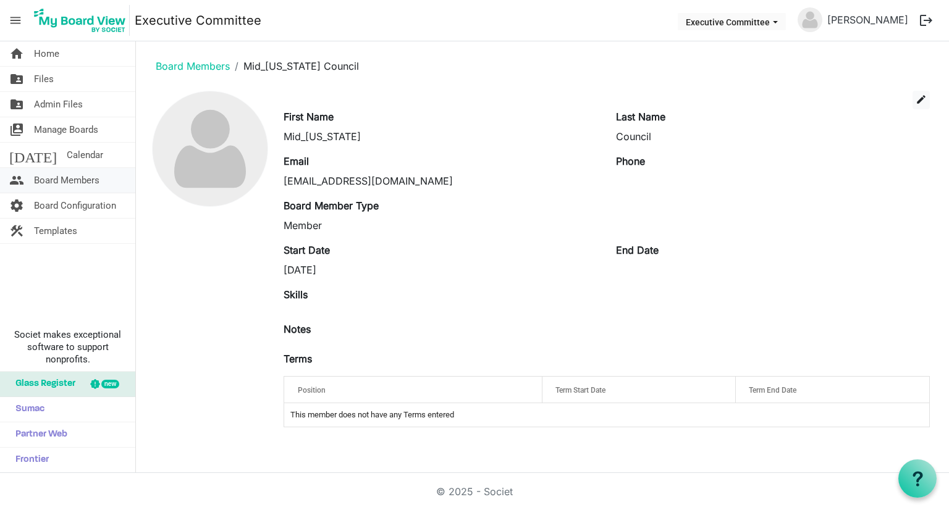
click at [59, 185] on span "Board Members" at bounding box center [66, 180] width 65 height 25
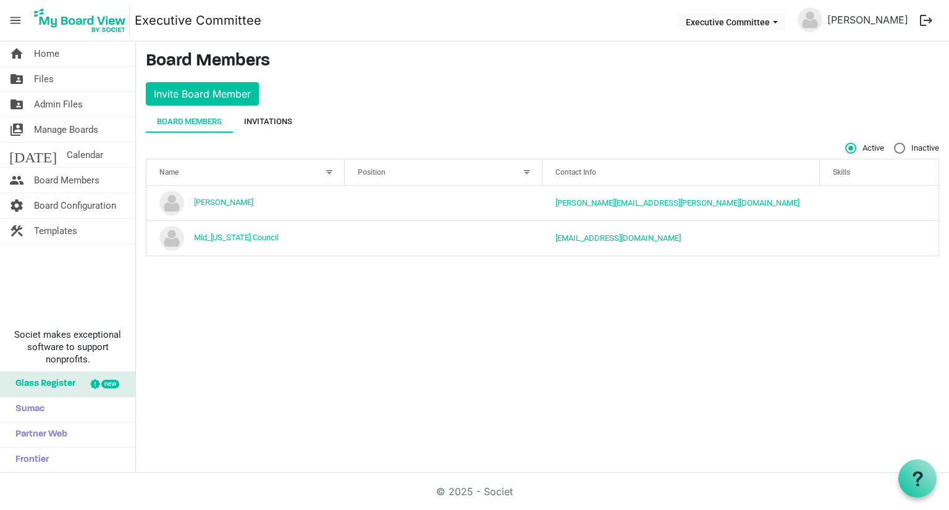
click at [287, 119] on div "Invitations" at bounding box center [268, 122] width 48 height 12
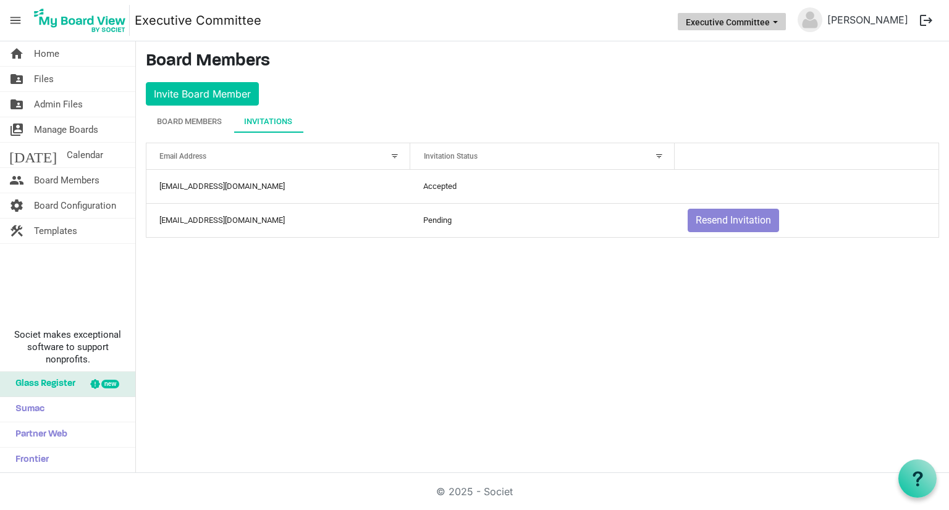
click at [742, 19] on button "Executive Committee" at bounding box center [732, 21] width 108 height 17
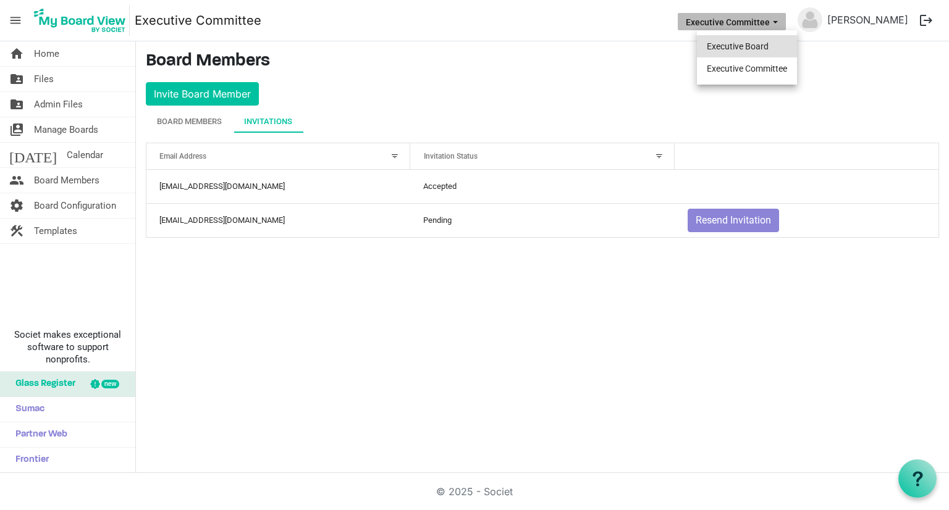
click at [740, 43] on li "Executive Board" at bounding box center [747, 46] width 100 height 22
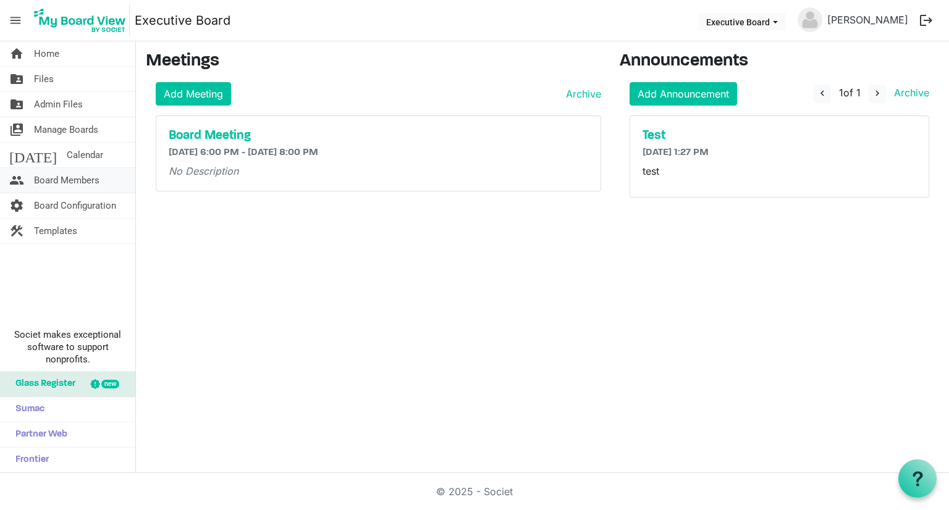
click at [72, 185] on span "Board Members" at bounding box center [66, 180] width 65 height 25
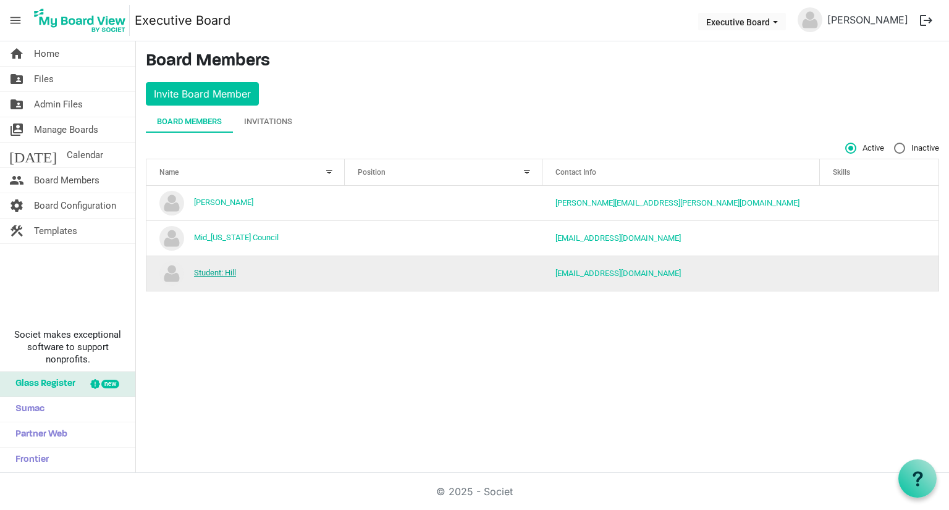
click at [224, 273] on link "Student: Hill" at bounding box center [215, 272] width 42 height 9
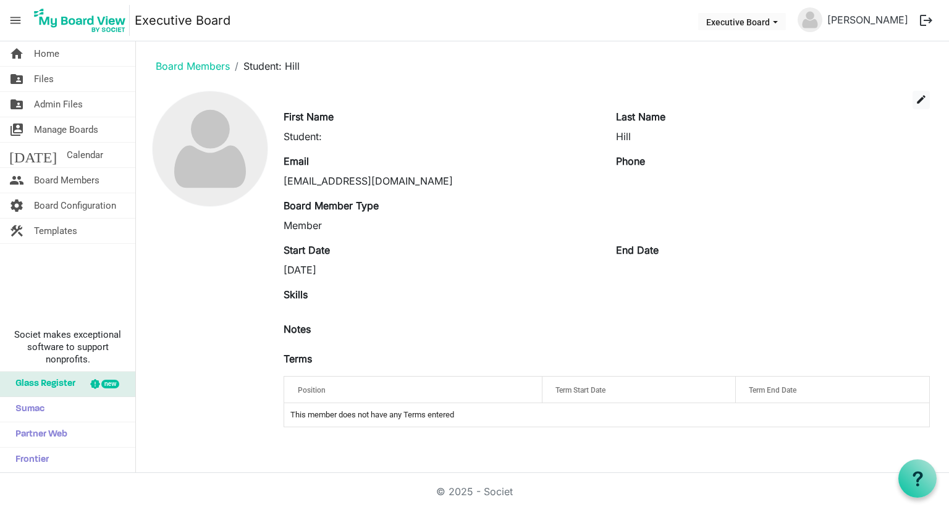
click at [299, 155] on label "Email" at bounding box center [296, 161] width 25 height 15
click at [303, 135] on div "Student:" at bounding box center [441, 136] width 314 height 15
click at [924, 95] on span "edit" at bounding box center [921, 99] width 11 height 11
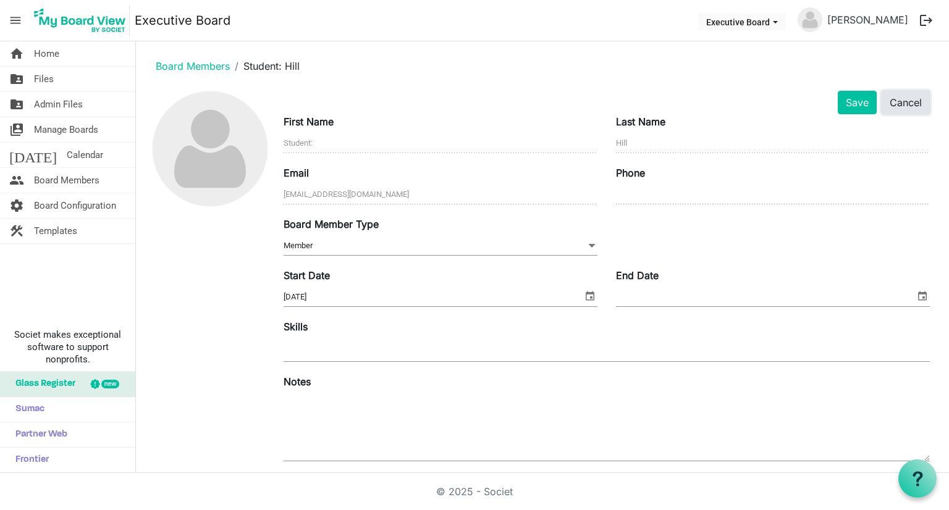
click at [890, 104] on button "Cancel" at bounding box center [906, 102] width 48 height 23
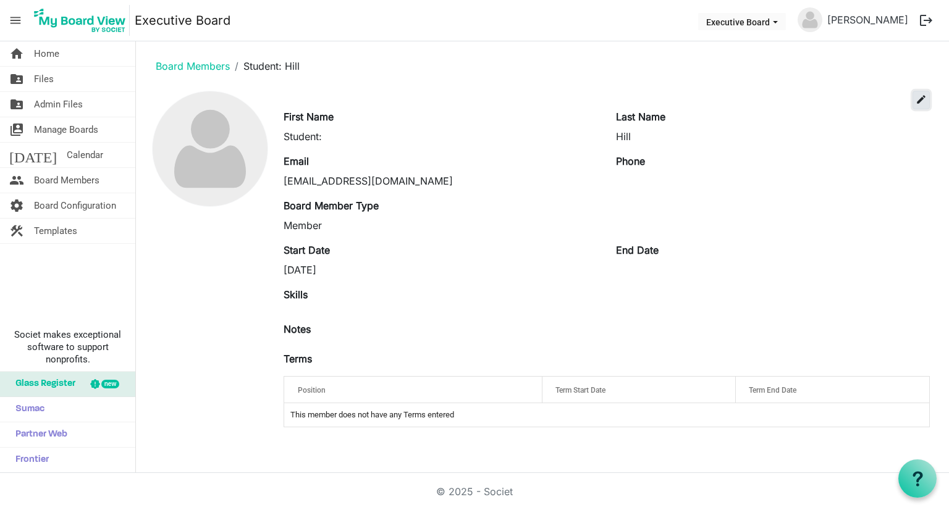
click at [916, 99] on span "edit" at bounding box center [921, 99] width 11 height 11
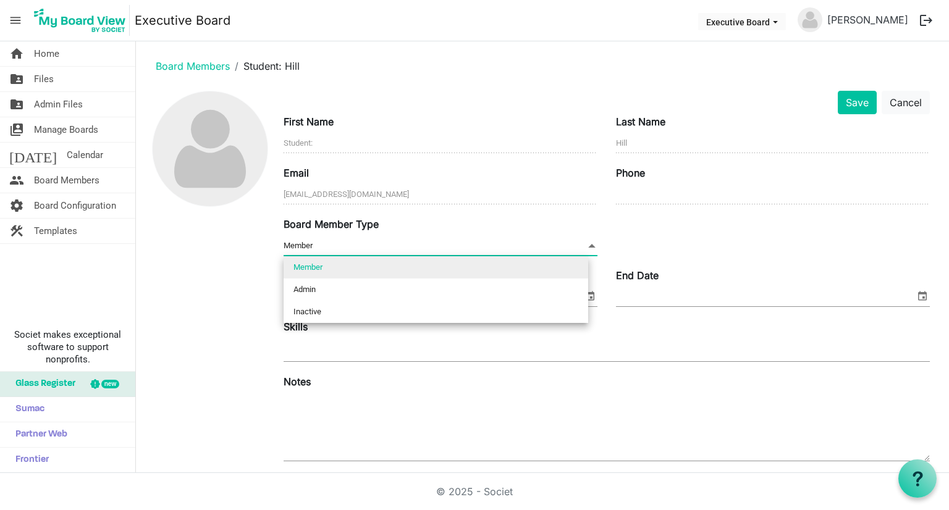
click at [458, 246] on span "Member Member" at bounding box center [441, 246] width 314 height 19
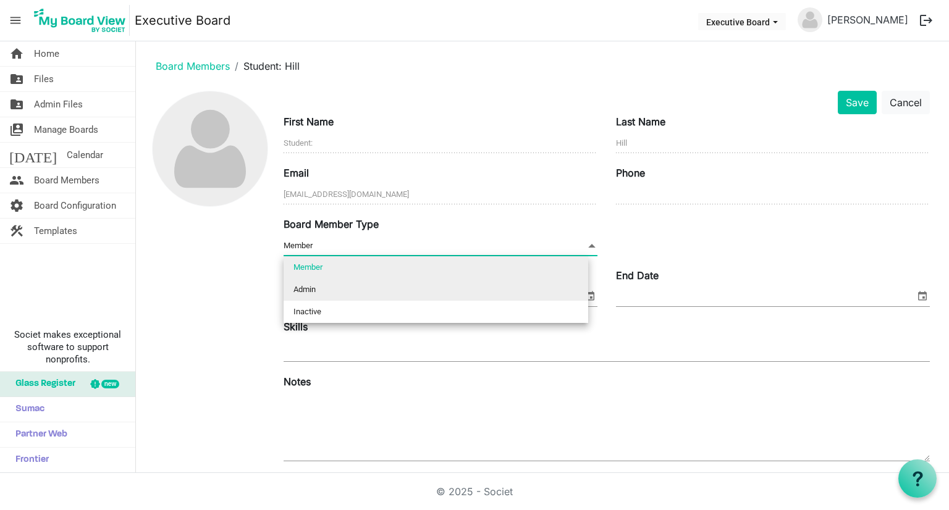
click at [435, 287] on li "Admin" at bounding box center [436, 290] width 305 height 22
type input "Admin"
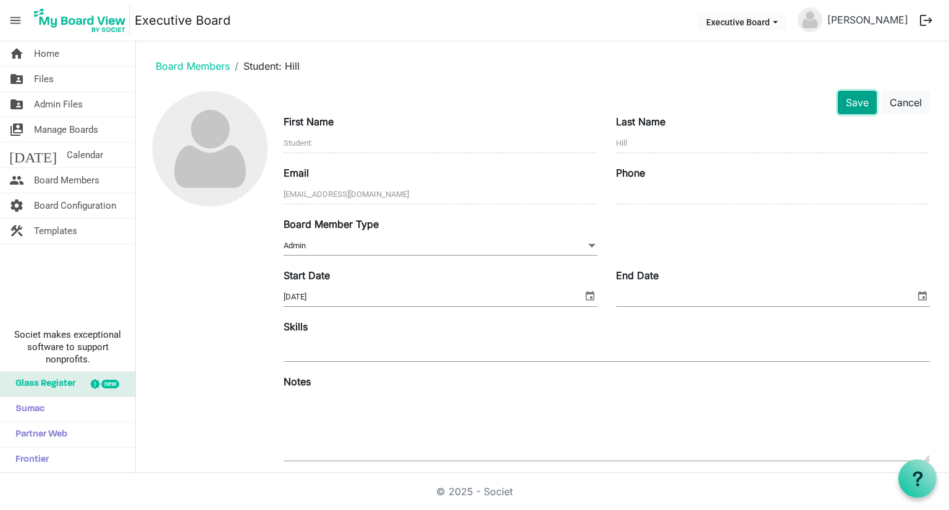
click at [863, 107] on button "Save" at bounding box center [857, 102] width 39 height 23
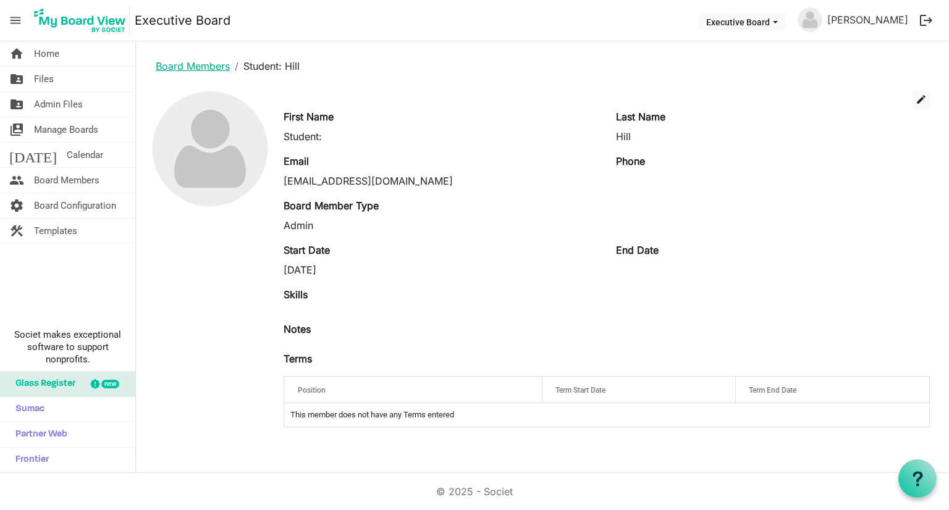
click at [212, 65] on link "Board Members" at bounding box center [193, 66] width 74 height 12
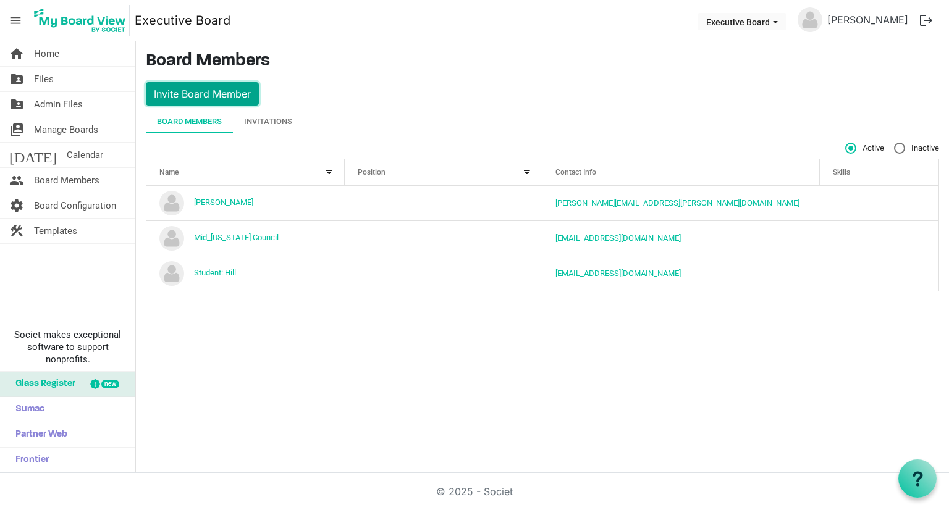
click at [200, 95] on button "Invite Board Member" at bounding box center [202, 93] width 113 height 23
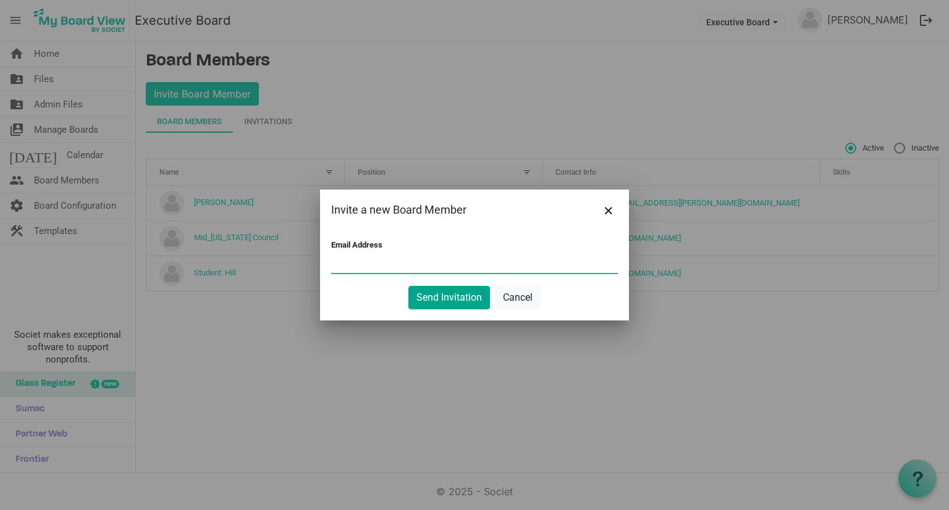
paste input "[PERSON_NAME][EMAIL_ADDRESS][PERSON_NAME][DOMAIN_NAME]"
type input "[PERSON_NAME][EMAIL_ADDRESS][PERSON_NAME][DOMAIN_NAME]"
click at [447, 298] on button "Send Invitation" at bounding box center [449, 297] width 82 height 23
